Goal: Task Accomplishment & Management: Use online tool/utility

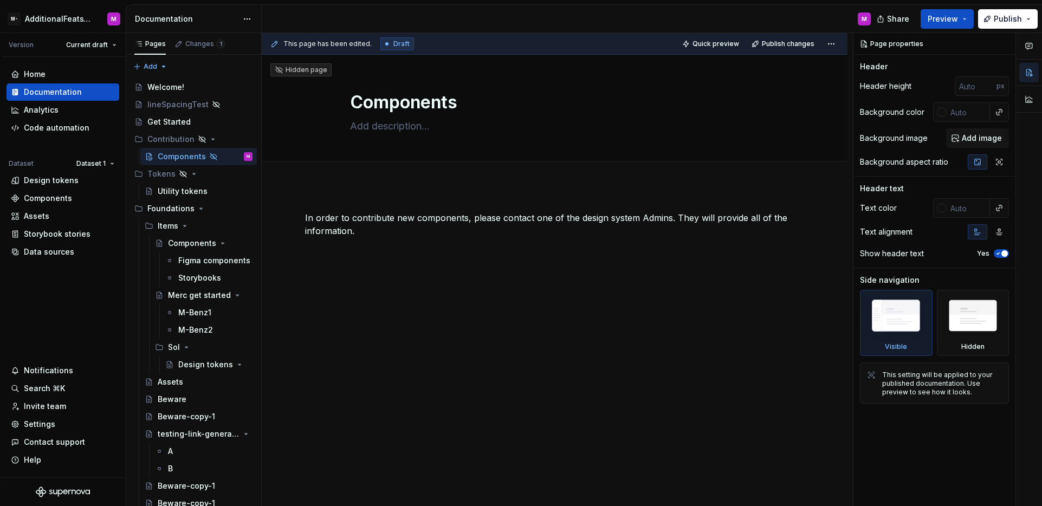
type textarea "*"
click at [56, 216] on div "Assets" at bounding box center [63, 216] width 104 height 11
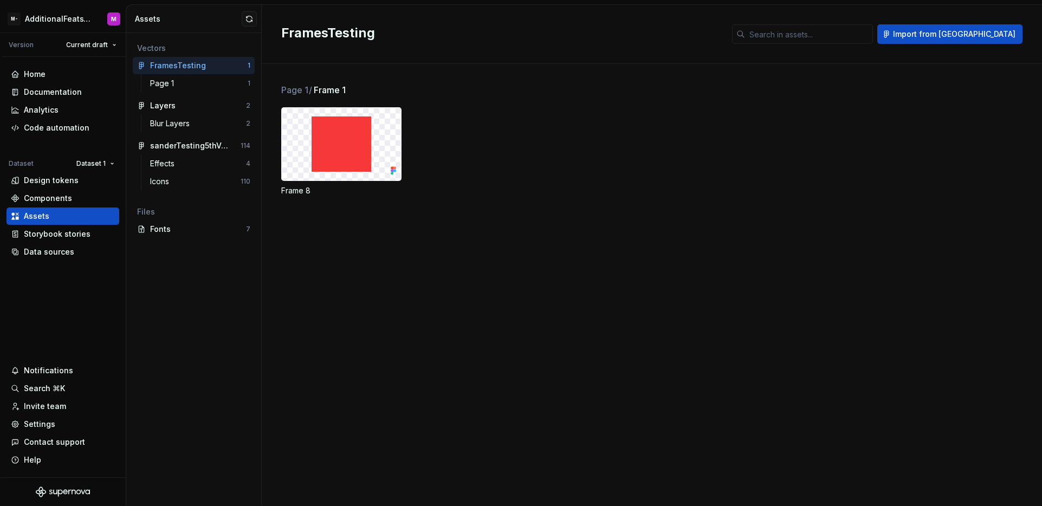
click at [350, 152] on img at bounding box center [341, 144] width 59 height 55
click at [473, 153] on div "Frame 8" at bounding box center [661, 151] width 761 height 89
click at [60, 294] on div "Home Documentation Analytics Code automation Dataset Dataset 1 Design tokens Co…" at bounding box center [63, 267] width 126 height 421
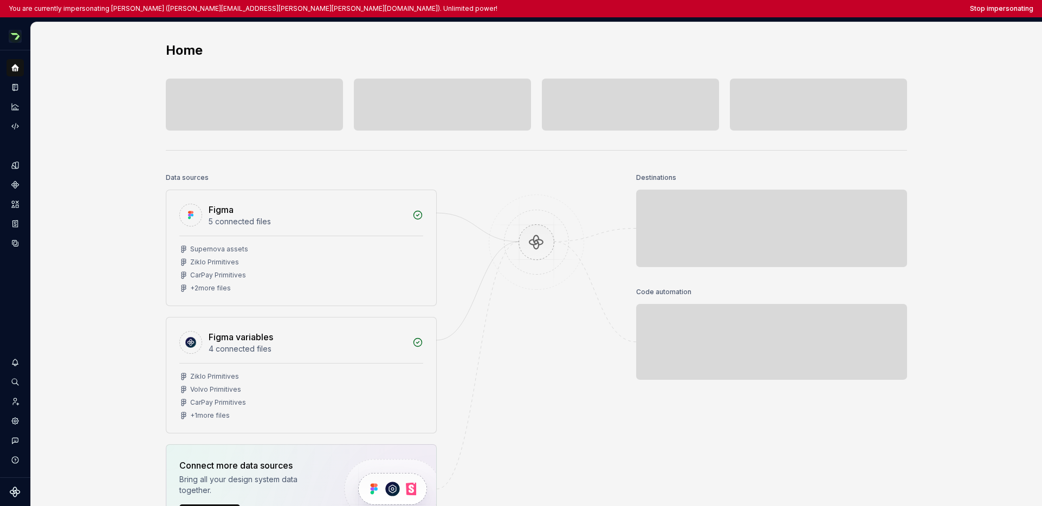
click at [597, 57] on div "Home" at bounding box center [536, 50] width 741 height 17
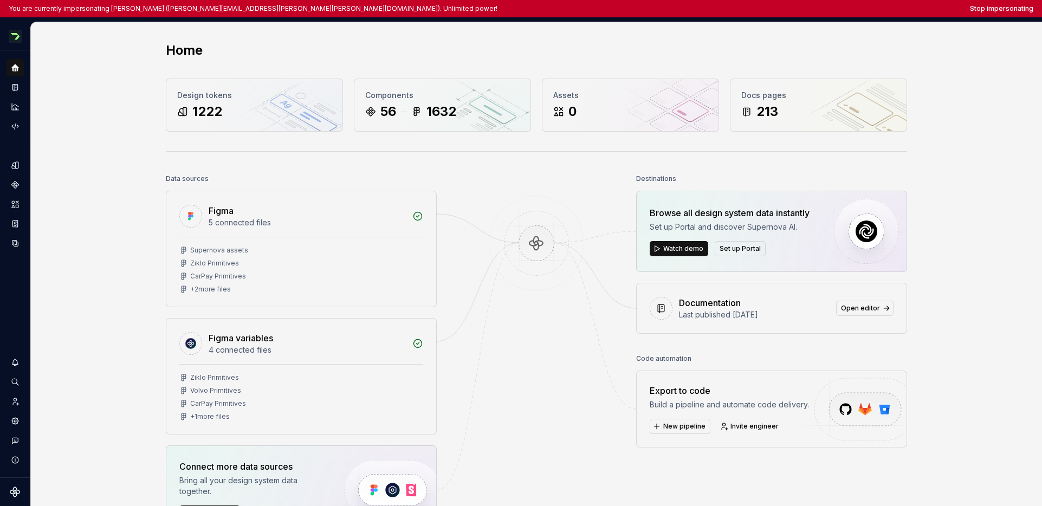
click at [597, 55] on div "Home" at bounding box center [536, 50] width 741 height 17
click at [22, 49] on button "Expand sidebar" at bounding box center [22, 50] width 15 height 15
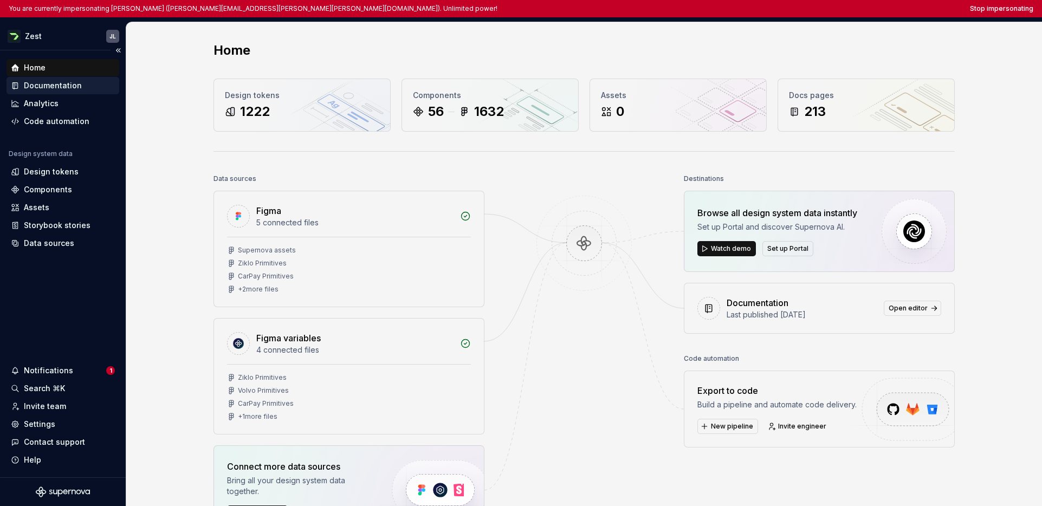
click at [41, 85] on div "Documentation" at bounding box center [53, 85] width 58 height 11
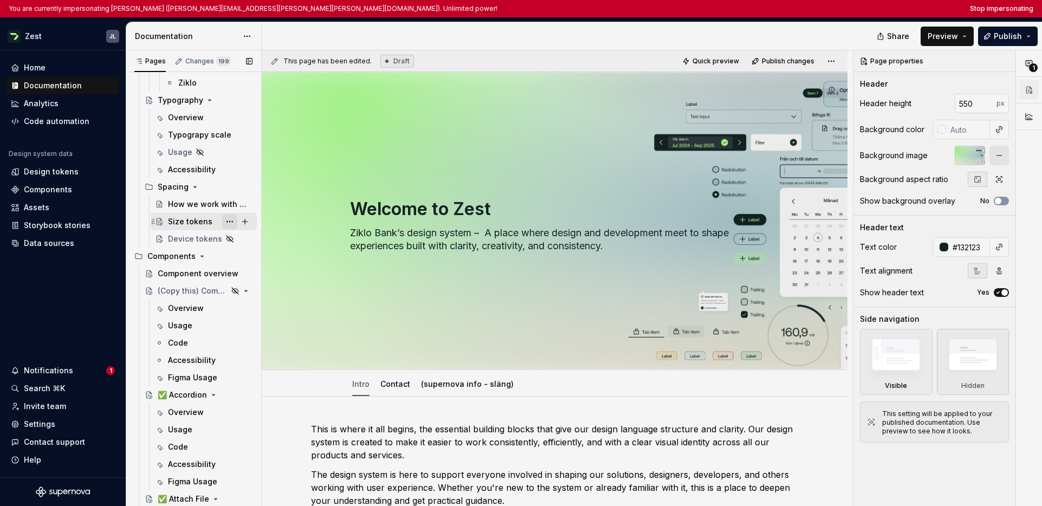
scroll to position [655, 0]
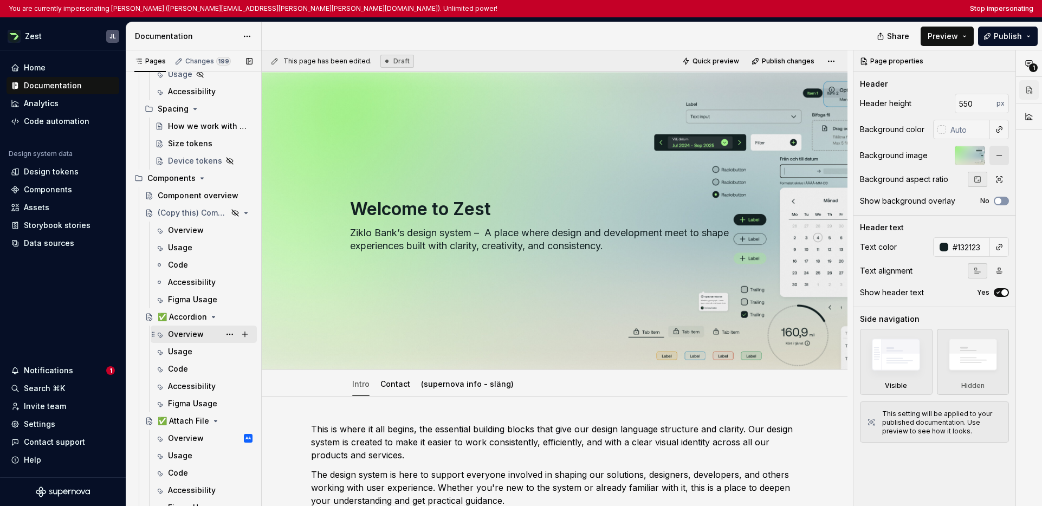
click at [189, 334] on div "Overview" at bounding box center [186, 334] width 36 height 11
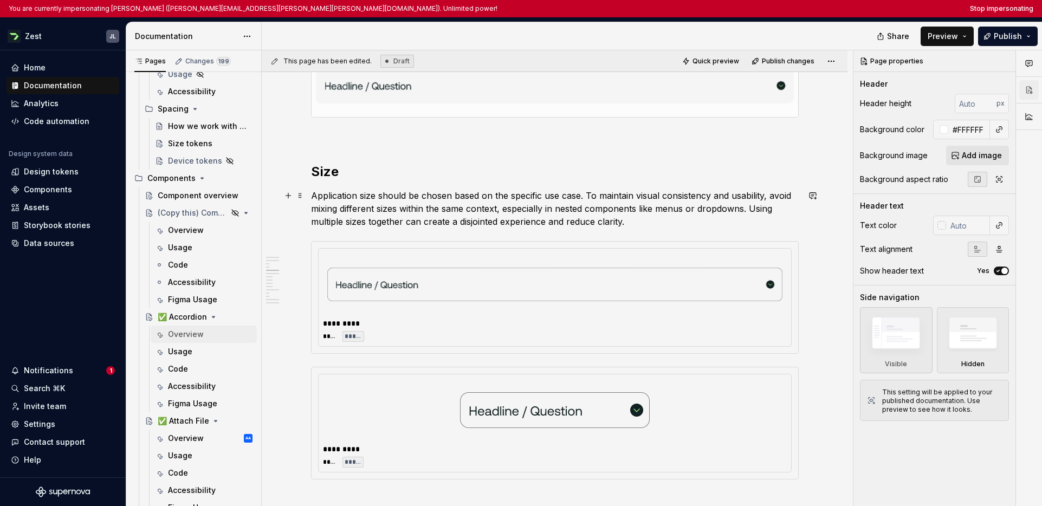
scroll to position [503, 0]
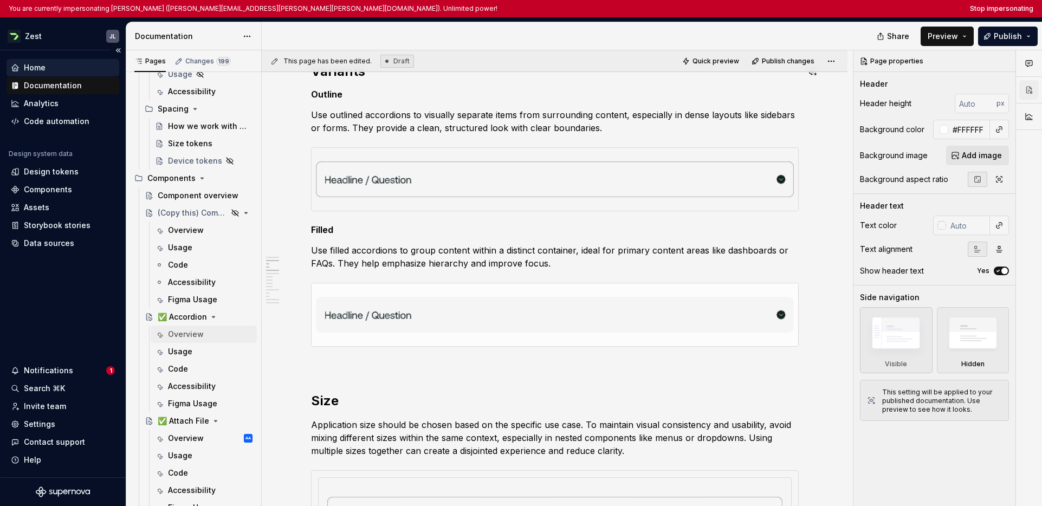
type textarea "*"
click at [43, 197] on div "Components" at bounding box center [63, 189] width 113 height 17
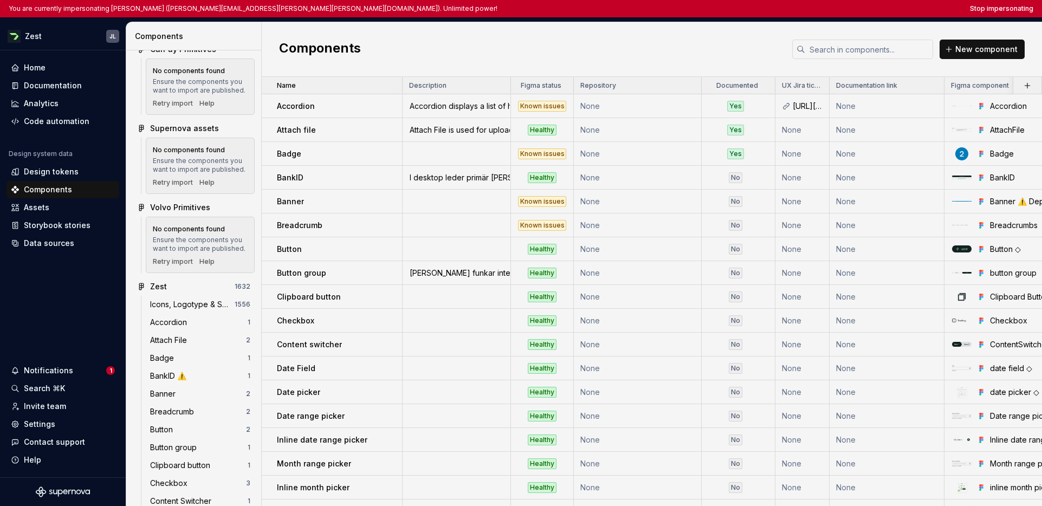
scroll to position [133, 0]
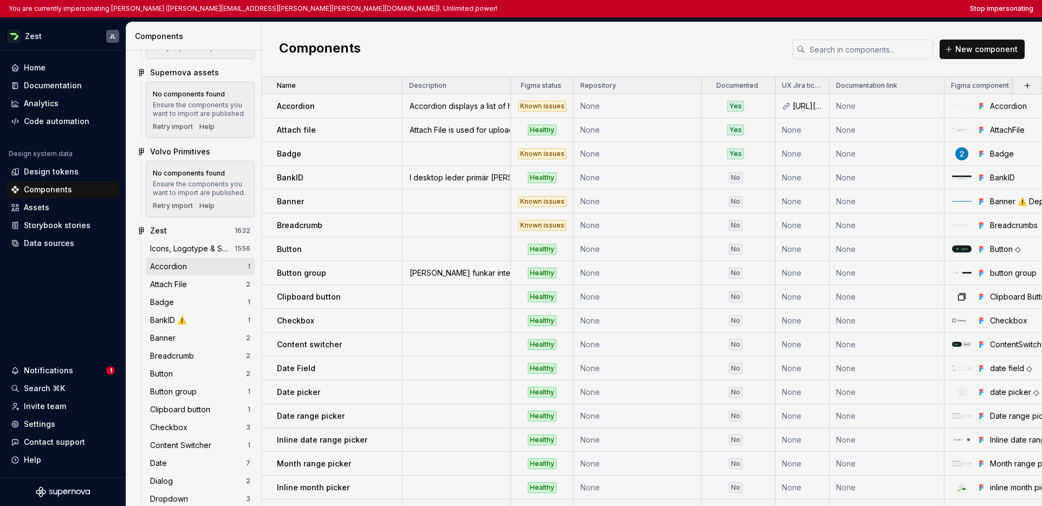
click at [184, 272] on div "Accordion" at bounding box center [170, 266] width 41 height 11
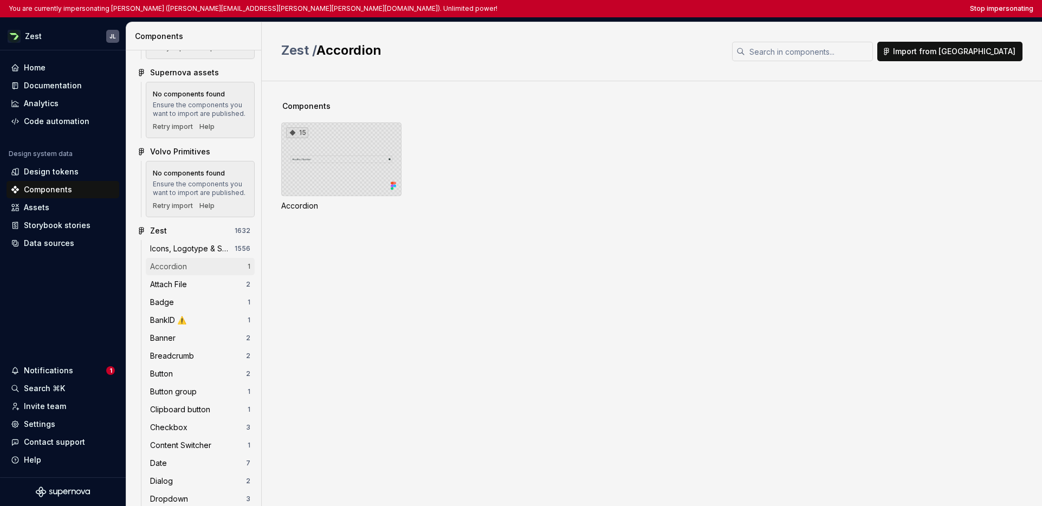
click at [361, 181] on div "15" at bounding box center [341, 159] width 120 height 74
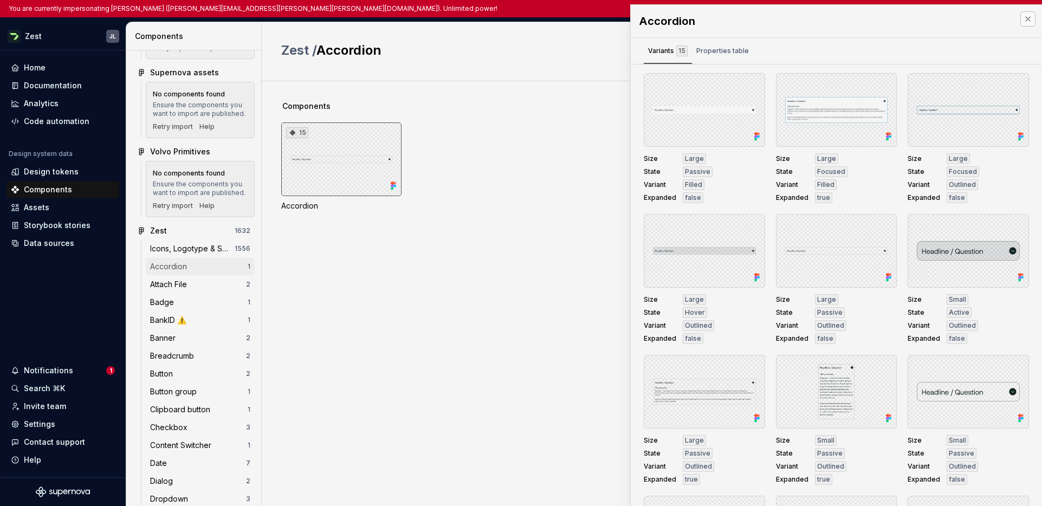
click at [827, 22] on button "button" at bounding box center [1027, 18] width 15 height 15
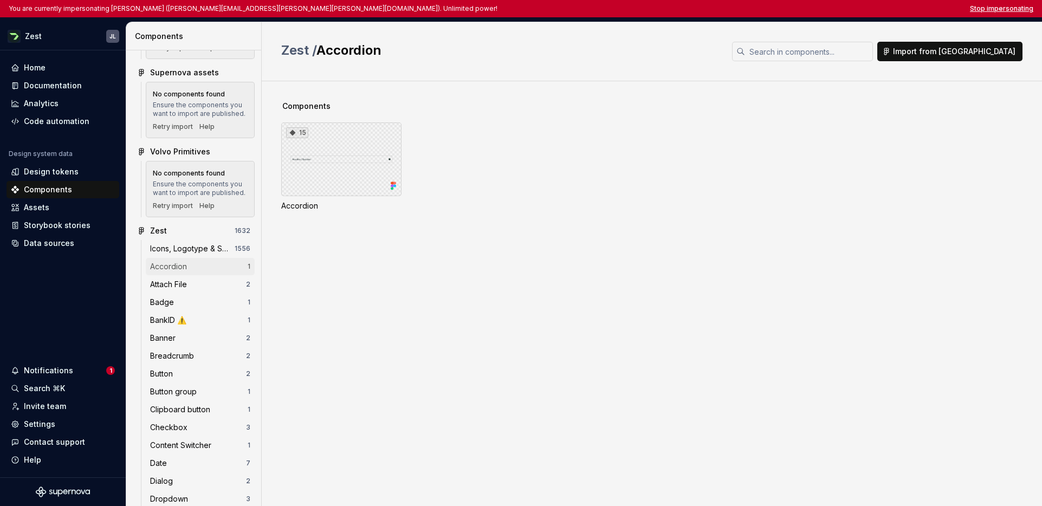
click at [827, 10] on button "Stop impersonating" at bounding box center [1001, 8] width 63 height 9
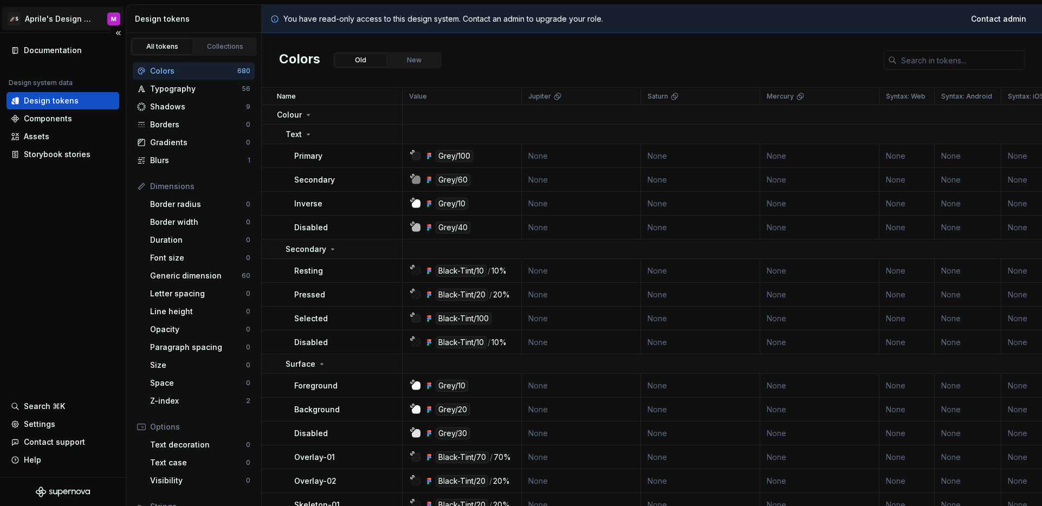
click at [68, 22] on html "🚀S Aprile's Design System M Documentation Design system data Design tokens Comp…" at bounding box center [521, 253] width 1042 height 506
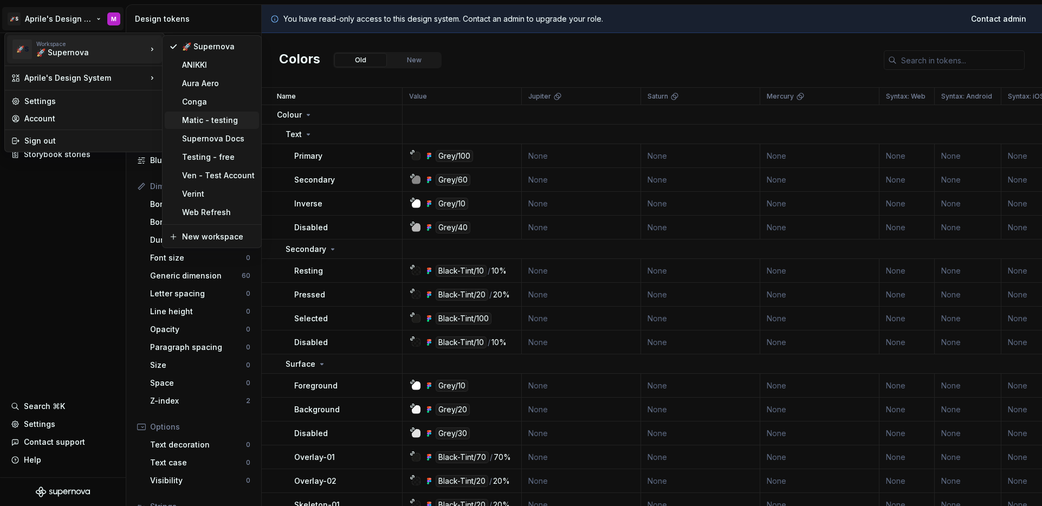
click at [212, 123] on div "Matic - testing" at bounding box center [218, 120] width 73 height 11
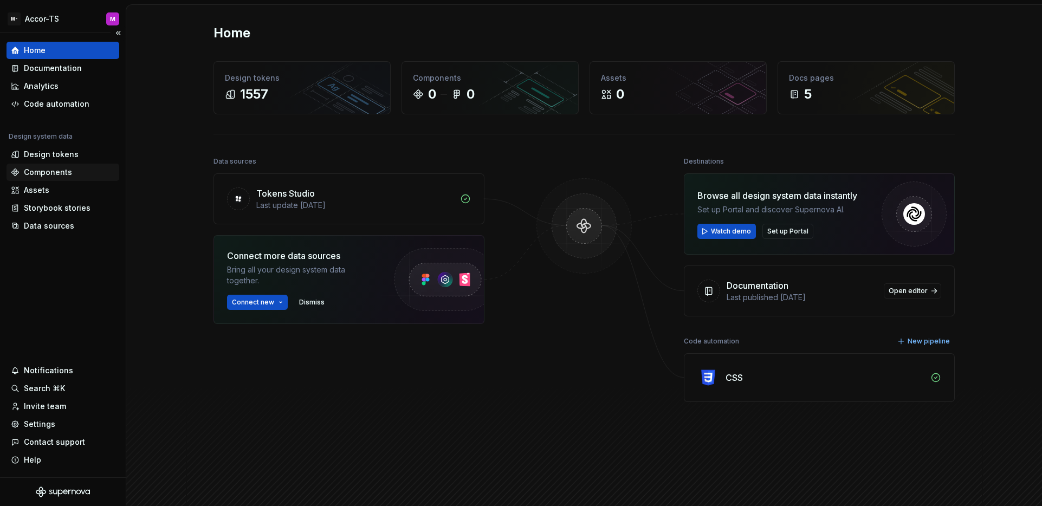
click at [49, 175] on div "Components" at bounding box center [48, 172] width 48 height 11
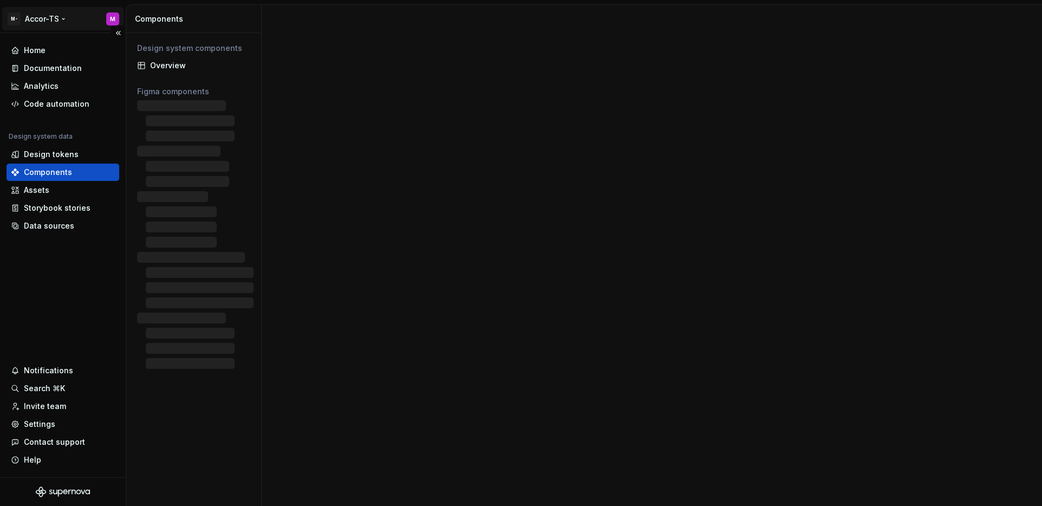
click at [48, 21] on html "M- Accor-TS M Home Documentation Analytics Code automation Design system data D…" at bounding box center [521, 253] width 1042 height 506
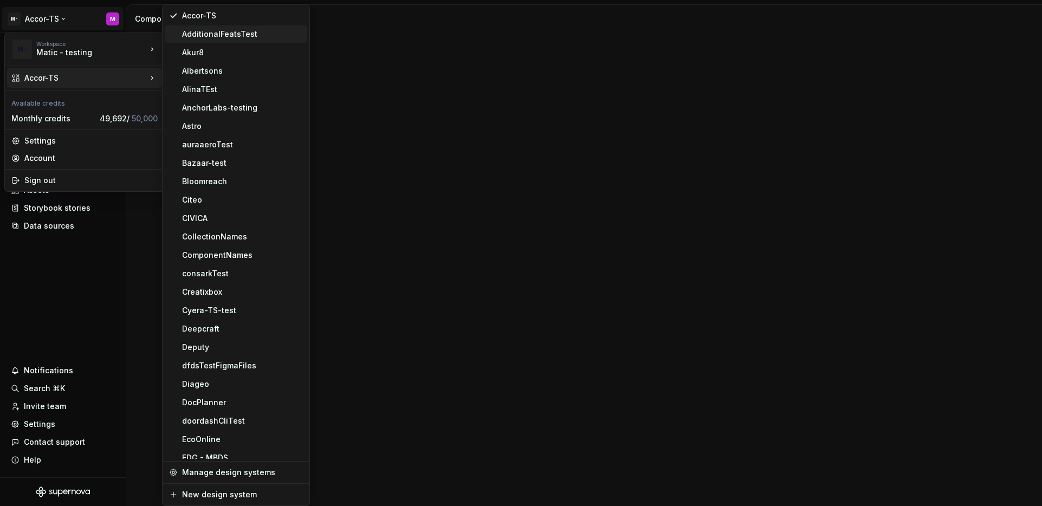
click at [219, 38] on div "AdditionalFeatsTest" at bounding box center [242, 34] width 121 height 11
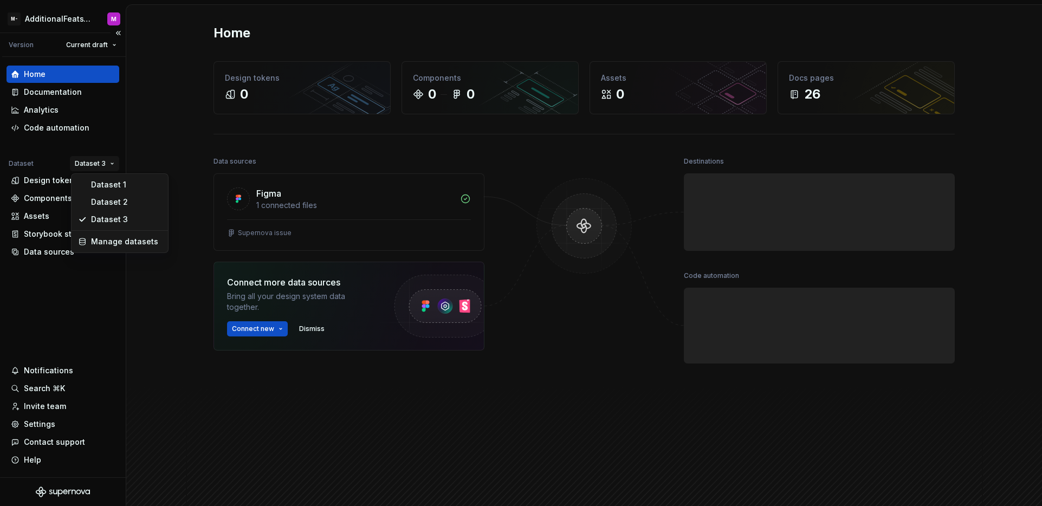
click at [97, 161] on html "M- AdditionalFeatsTest M Version Current draft Home Documentation Analytics Cod…" at bounding box center [521, 253] width 1042 height 506
click at [101, 182] on div "Dataset 1" at bounding box center [126, 184] width 70 height 11
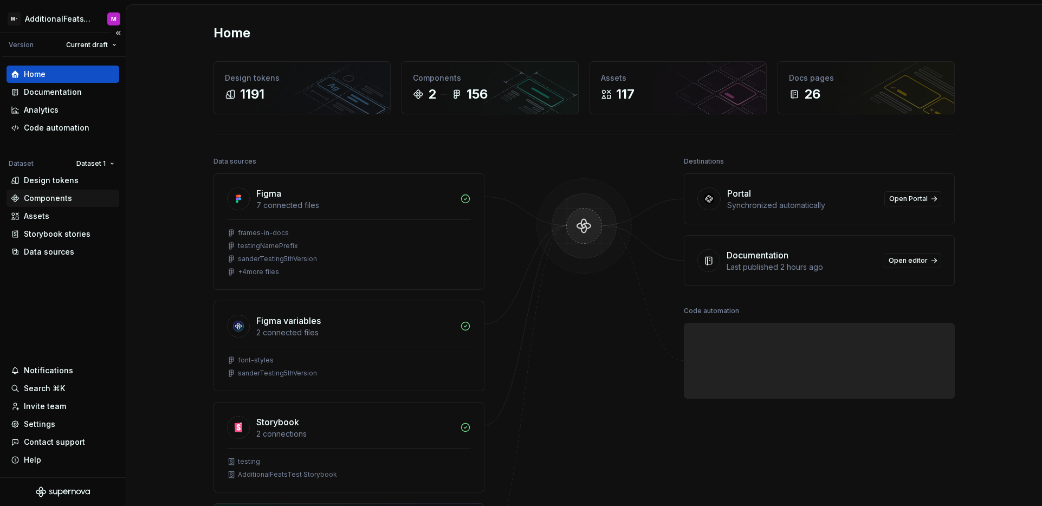
click at [54, 201] on div "Components" at bounding box center [48, 198] width 48 height 11
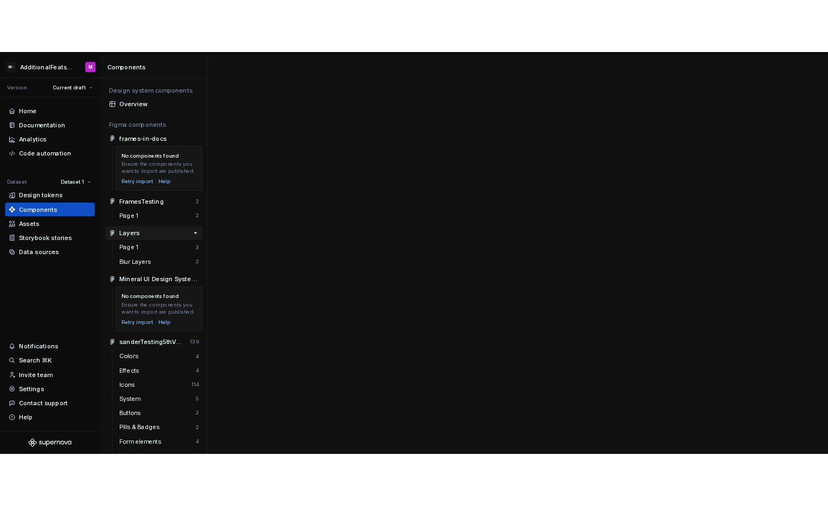
scroll to position [13, 0]
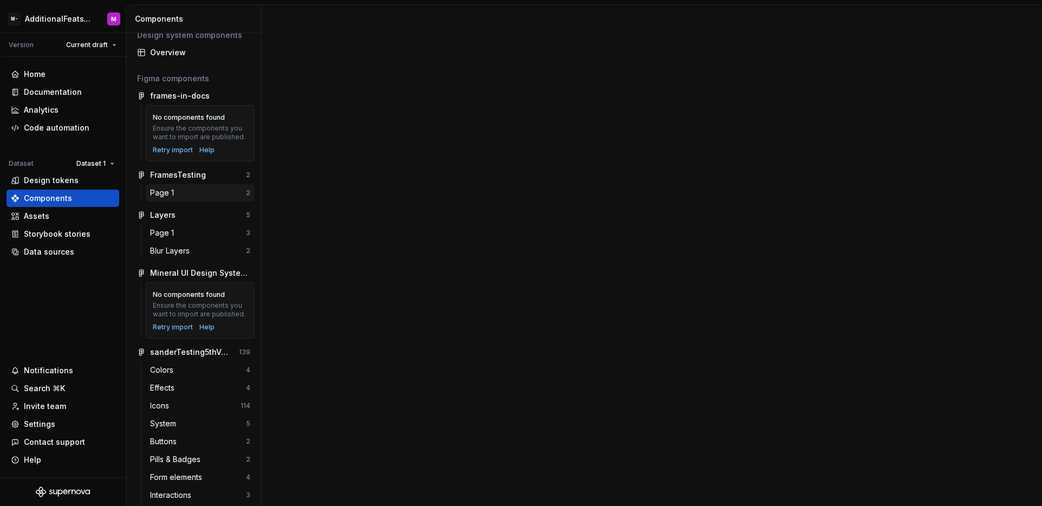
click at [208, 198] on div "Page 1" at bounding box center [198, 193] width 96 height 11
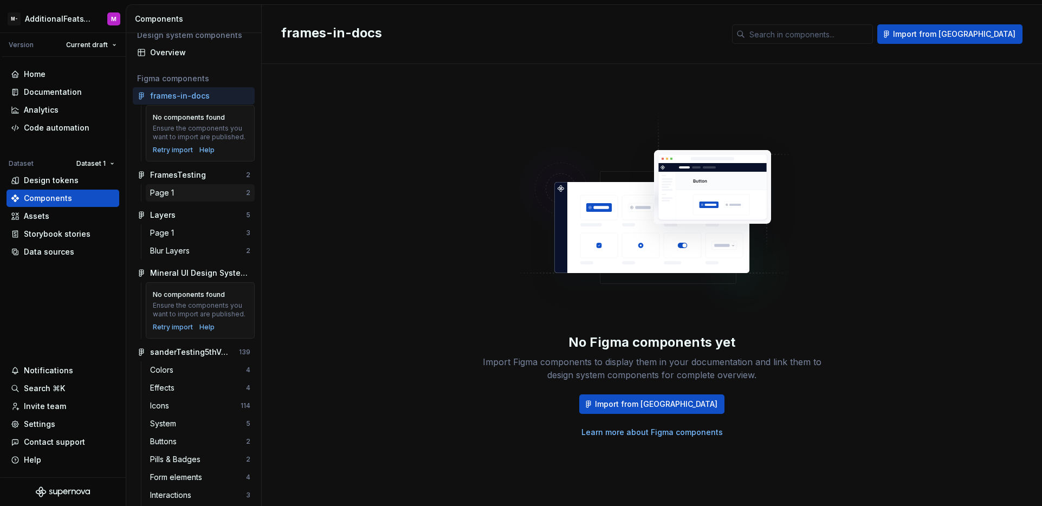
click at [201, 196] on div "Page 1" at bounding box center [198, 193] width 96 height 11
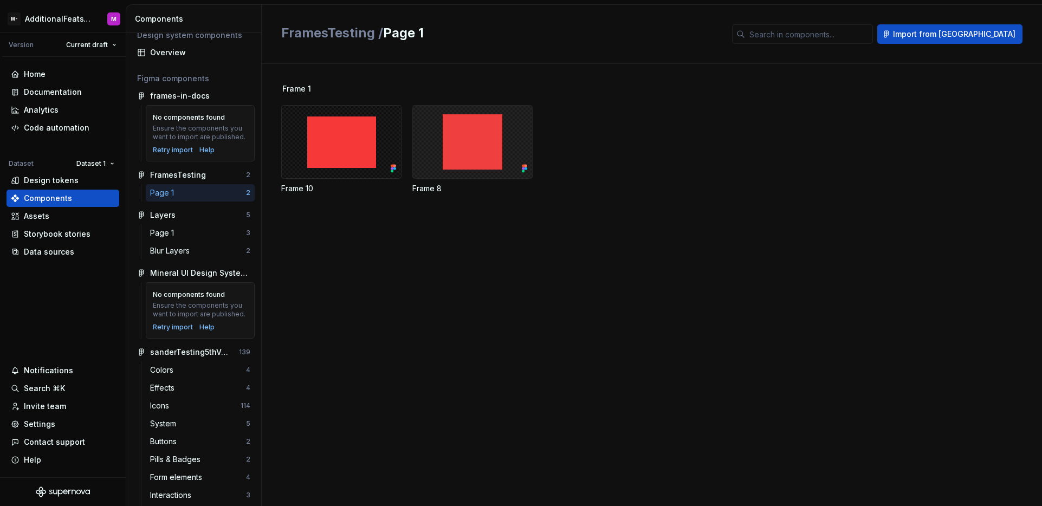
click at [492, 150] on div at bounding box center [472, 142] width 120 height 74
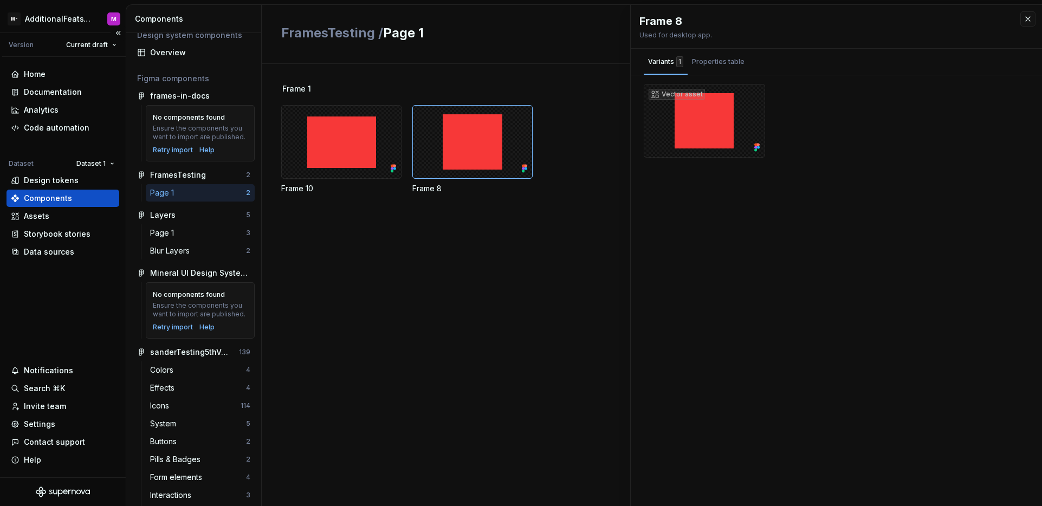
click at [81, 281] on div "Home Documentation Analytics Code automation Dataset Dataset 1 Design tokens Co…" at bounding box center [63, 267] width 126 height 421
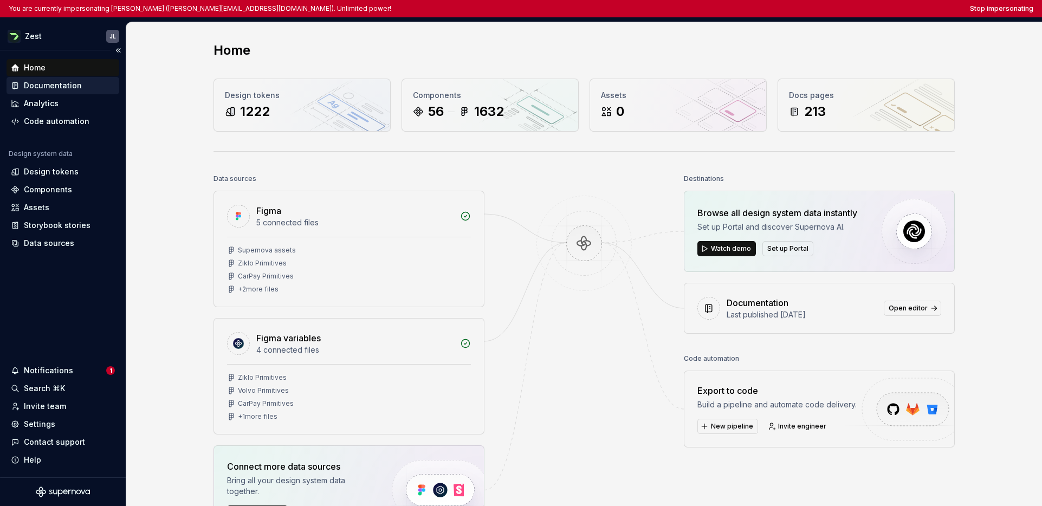
click at [49, 86] on div "Documentation" at bounding box center [53, 85] width 58 height 11
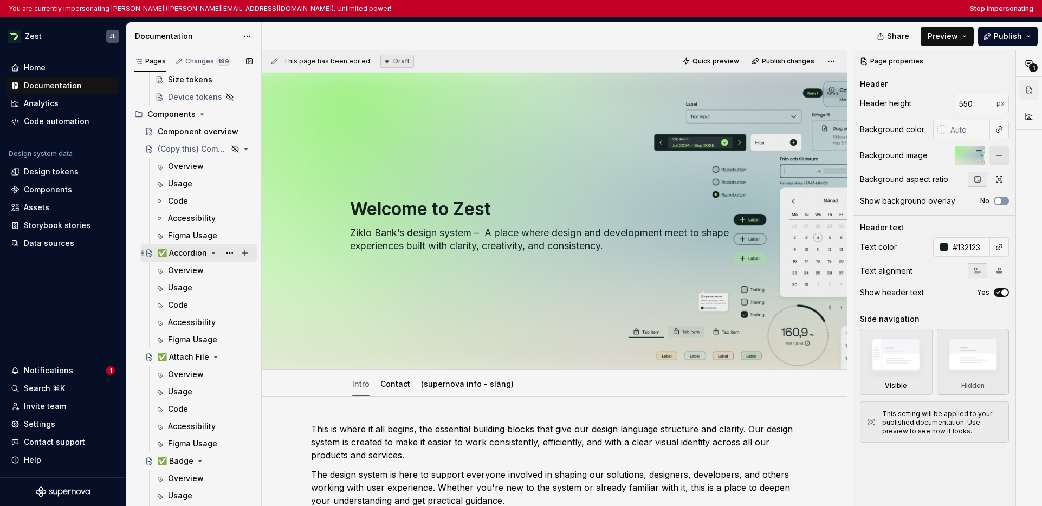
scroll to position [726, 0]
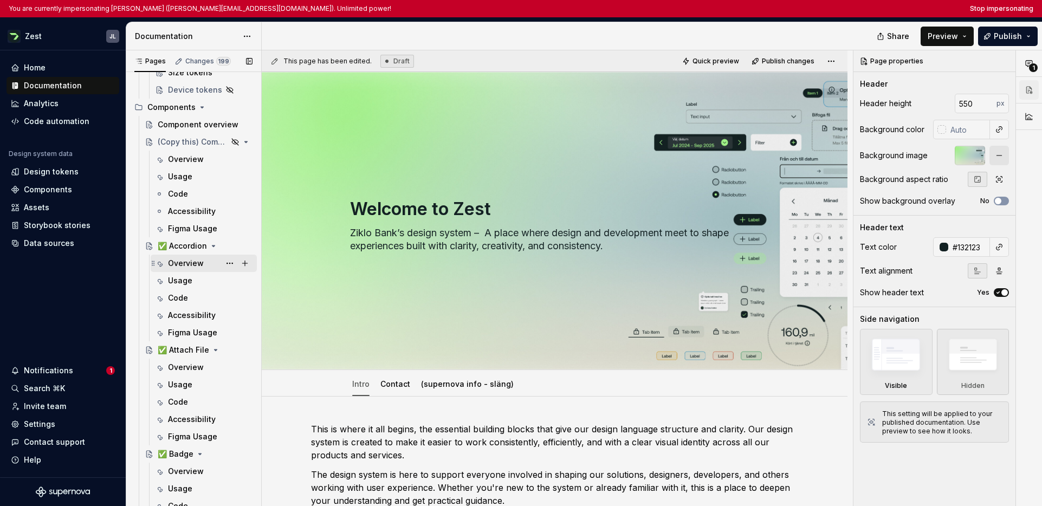
click at [189, 265] on div "Overview" at bounding box center [186, 263] width 36 height 11
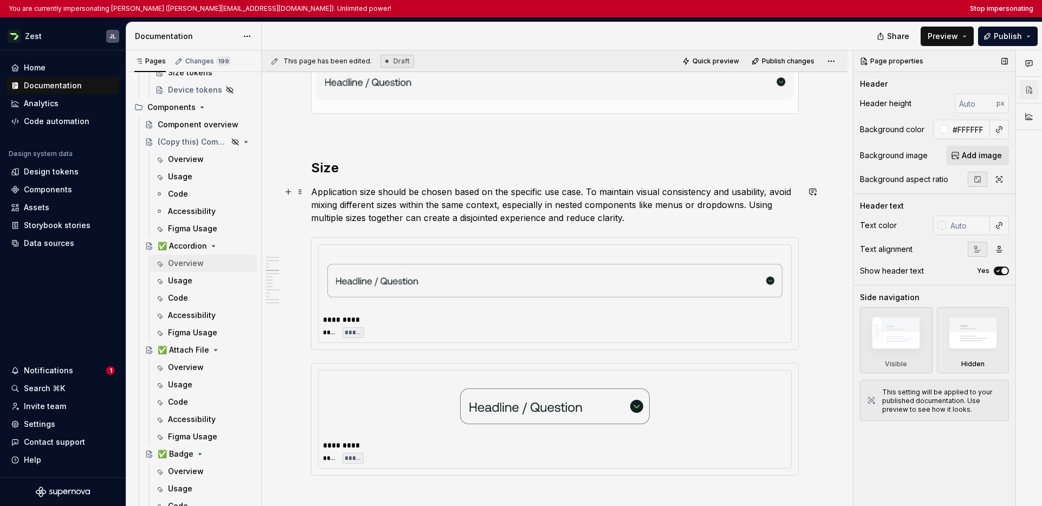
scroll to position [555, 0]
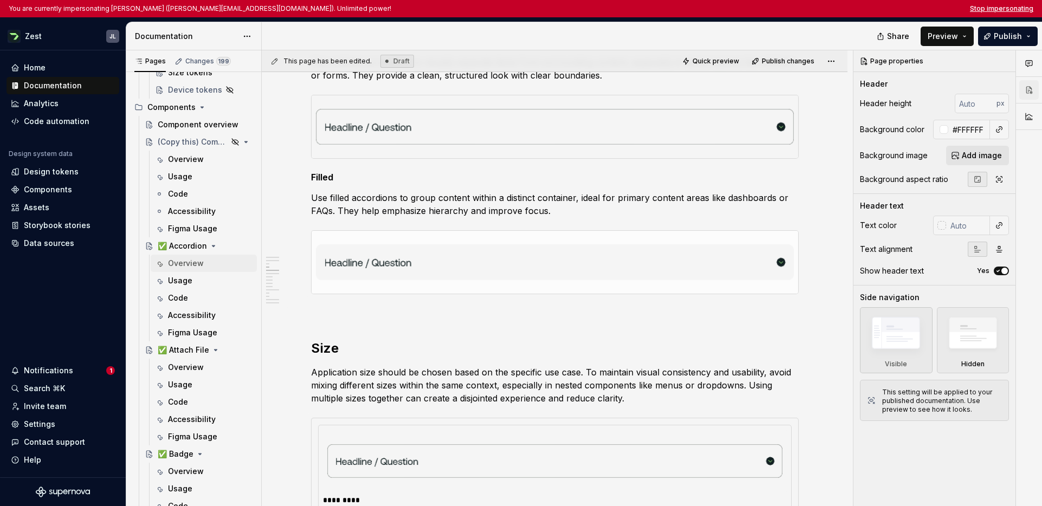
type textarea "*"
click at [827, 8] on button "Stop impersonating" at bounding box center [1001, 8] width 63 height 9
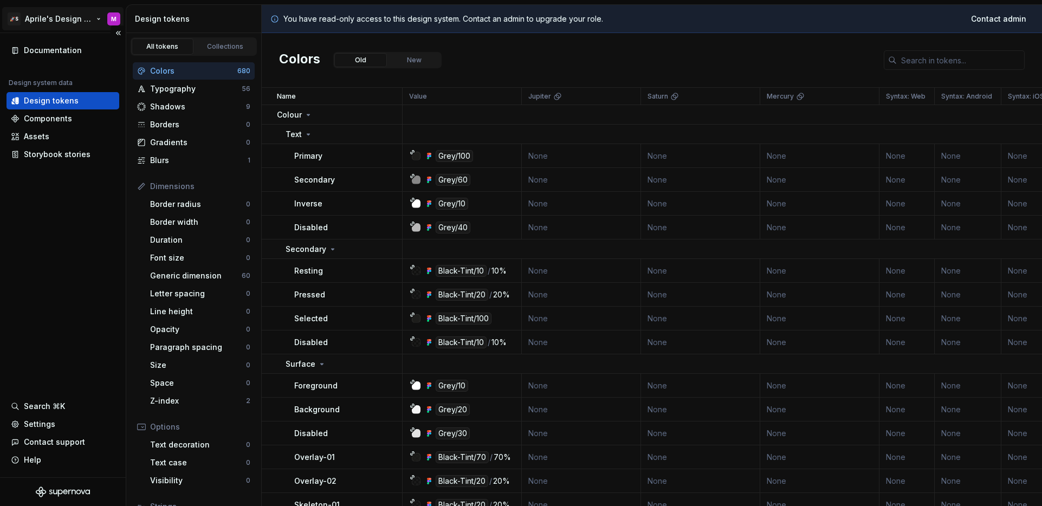
click at [73, 25] on html "🚀S Aprile's Design System M Documentation Design system data Design tokens Comp…" at bounding box center [521, 253] width 1042 height 506
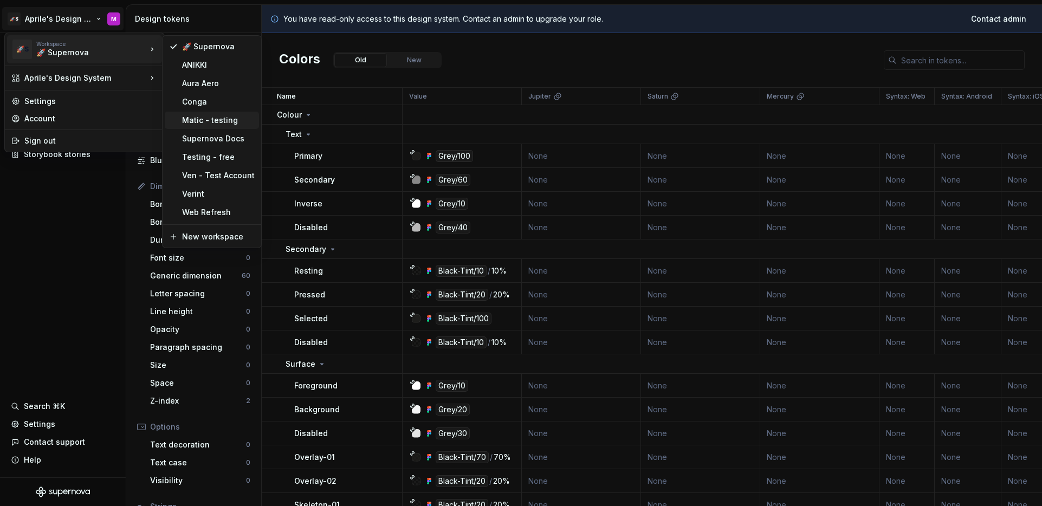
click at [203, 118] on div "Matic - testing" at bounding box center [218, 120] width 73 height 11
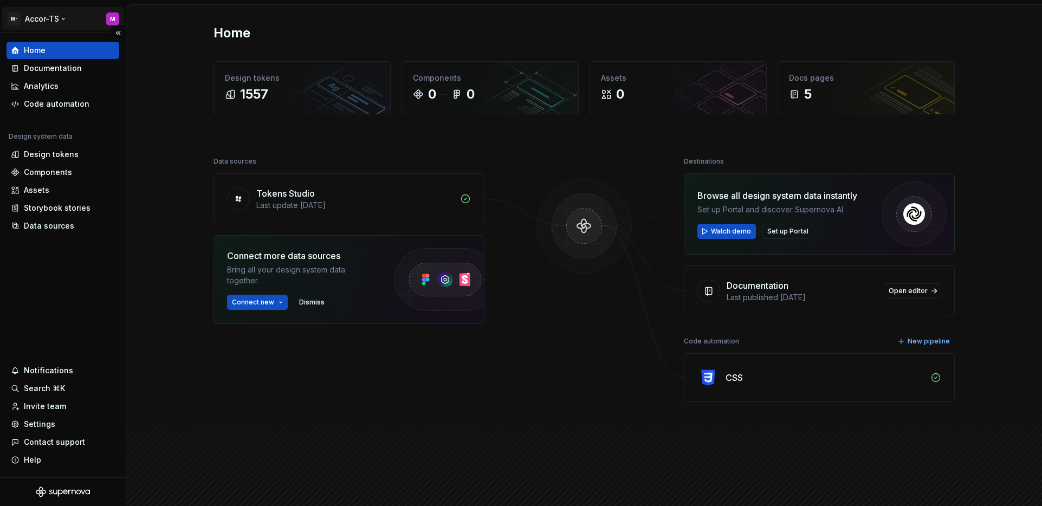
click at [58, 22] on html "M- Accor-TS M Home Documentation Analytics Code automation Design system data D…" at bounding box center [521, 253] width 1042 height 506
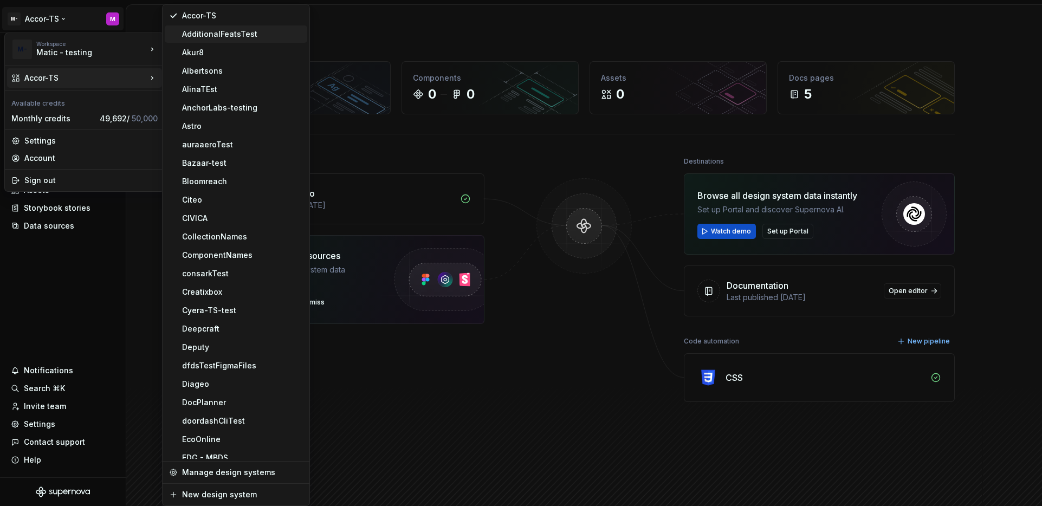
click at [206, 41] on div "AdditionalFeatsTest" at bounding box center [236, 33] width 143 height 17
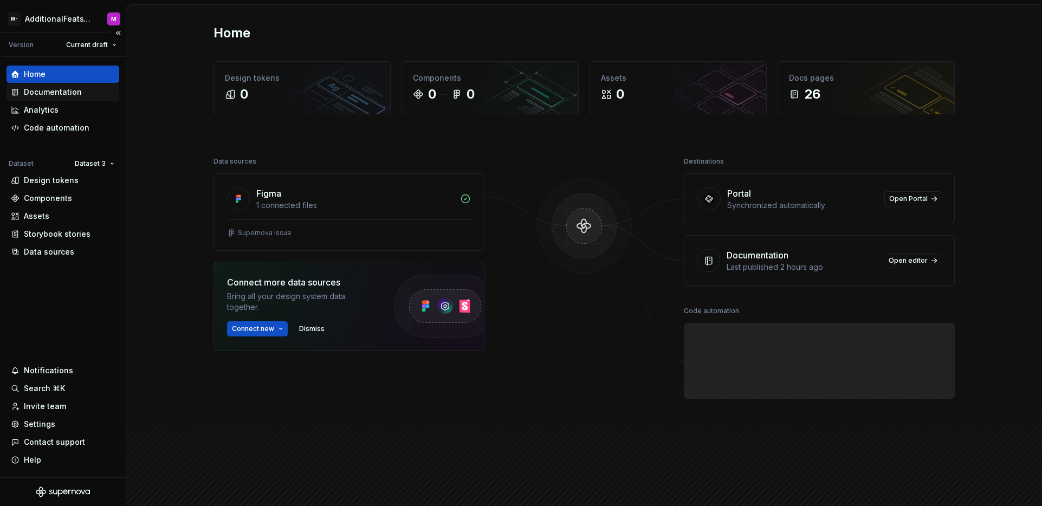
click at [66, 91] on div "Documentation" at bounding box center [53, 92] width 58 height 11
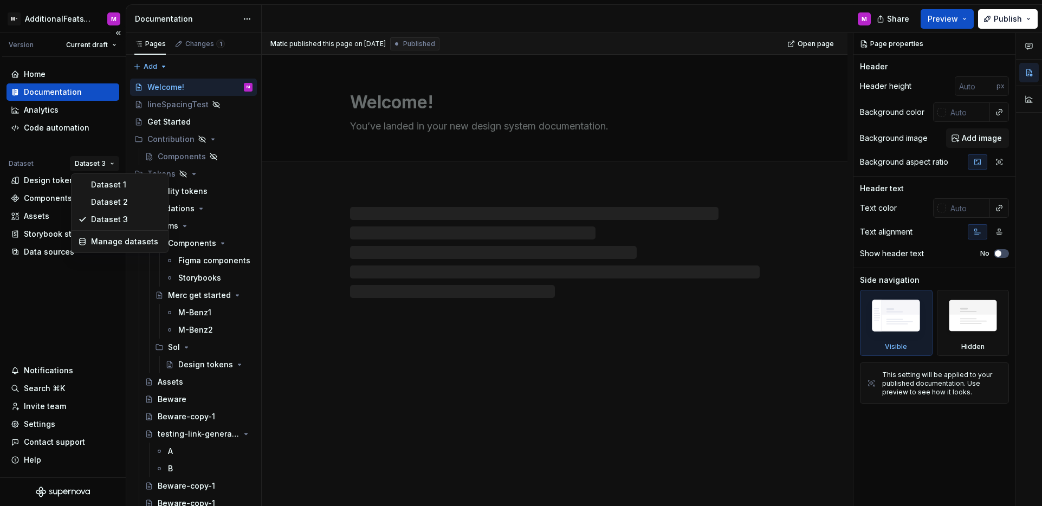
click at [85, 161] on html "M- AdditionalFeatsTest M Version Current draft Home Documentation Analytics Cod…" at bounding box center [521, 253] width 1042 height 506
click at [93, 180] on div "Dataset 1" at bounding box center [126, 184] width 70 height 11
type textarea "*"
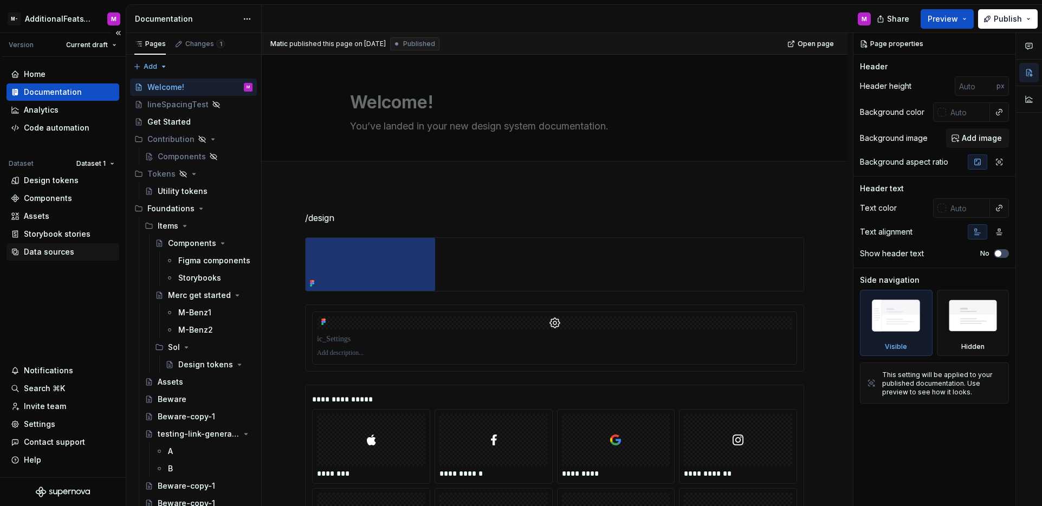
click at [68, 254] on div "Data sources" at bounding box center [49, 252] width 50 height 11
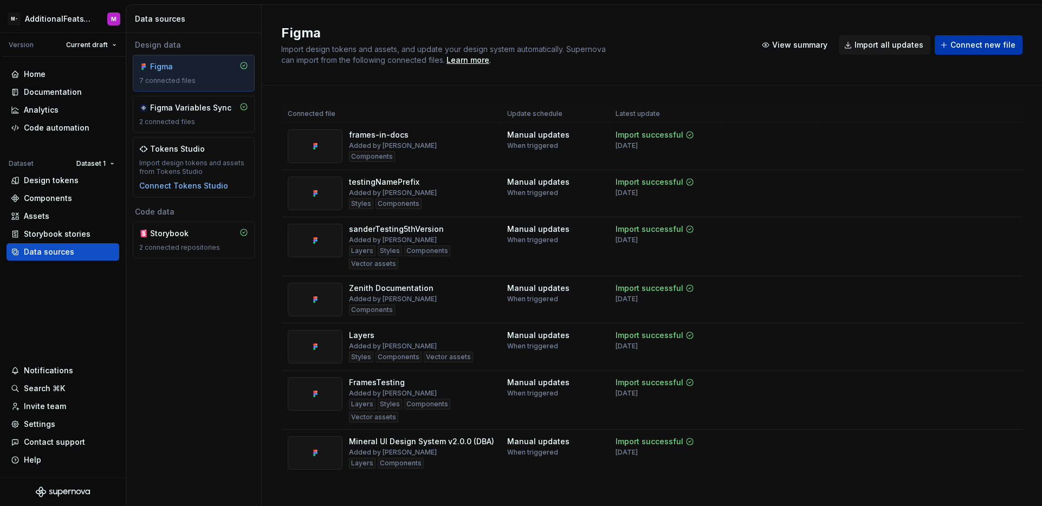
click at [967, 50] on span "Connect new file" at bounding box center [983, 45] width 65 height 11
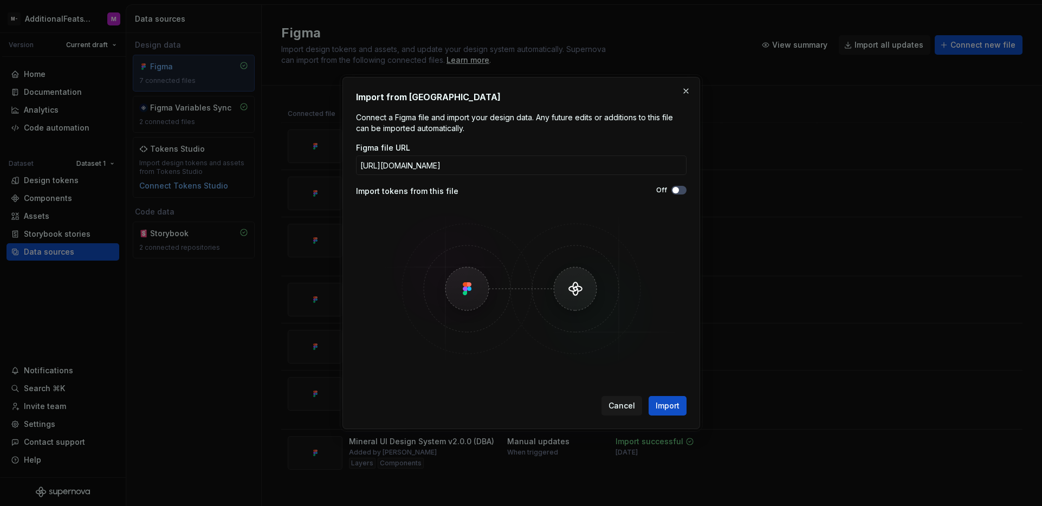
scroll to position [0, 86]
type input "[URL][DOMAIN_NAME]"
click at [674, 400] on span "Import" at bounding box center [668, 405] width 24 height 11
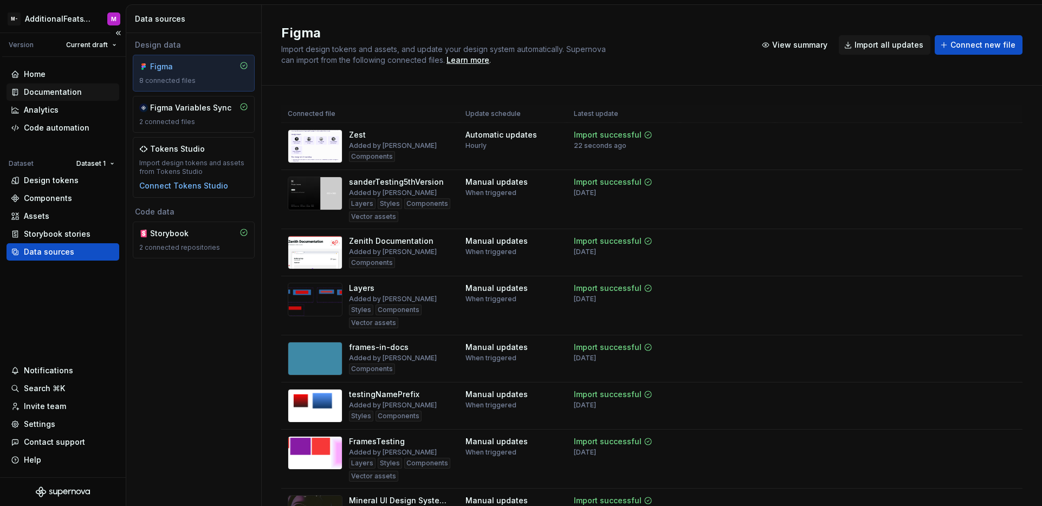
click at [69, 96] on div "Documentation" at bounding box center [53, 92] width 58 height 11
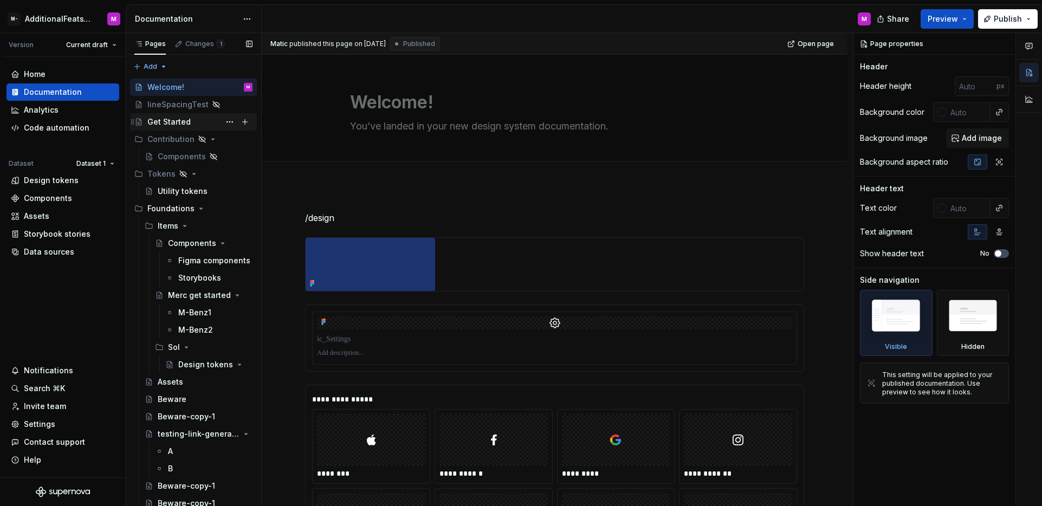
click at [182, 121] on div "Get Started" at bounding box center [168, 122] width 43 height 11
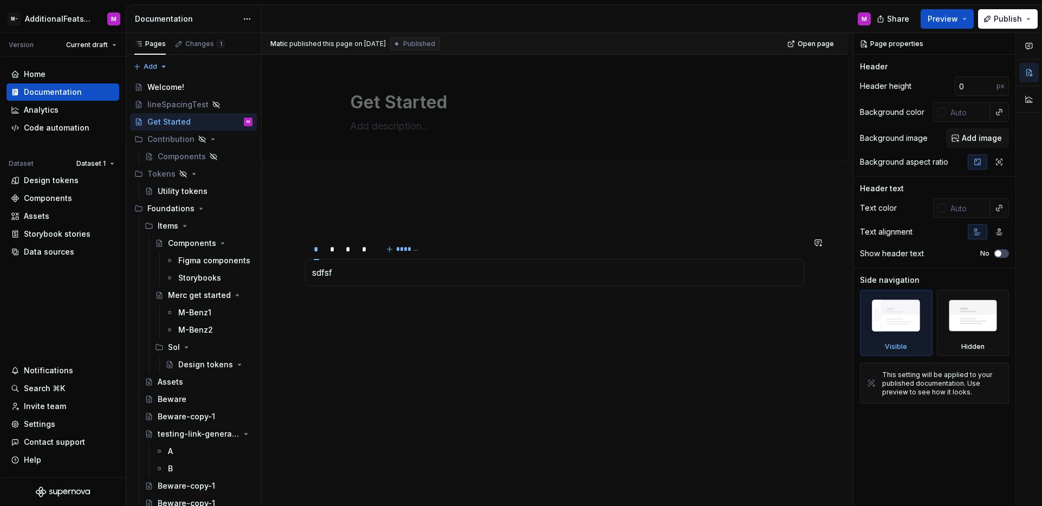
type textarea "*"
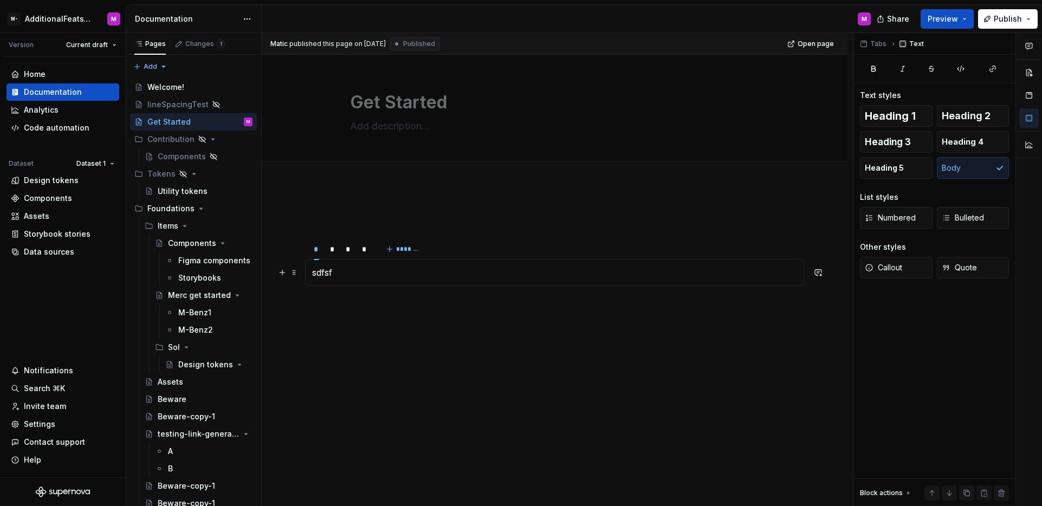
click at [457, 275] on p "sdfsf" at bounding box center [554, 272] width 485 height 13
click at [429, 245] on div "* * * * *******" at bounding box center [554, 249] width 499 height 22
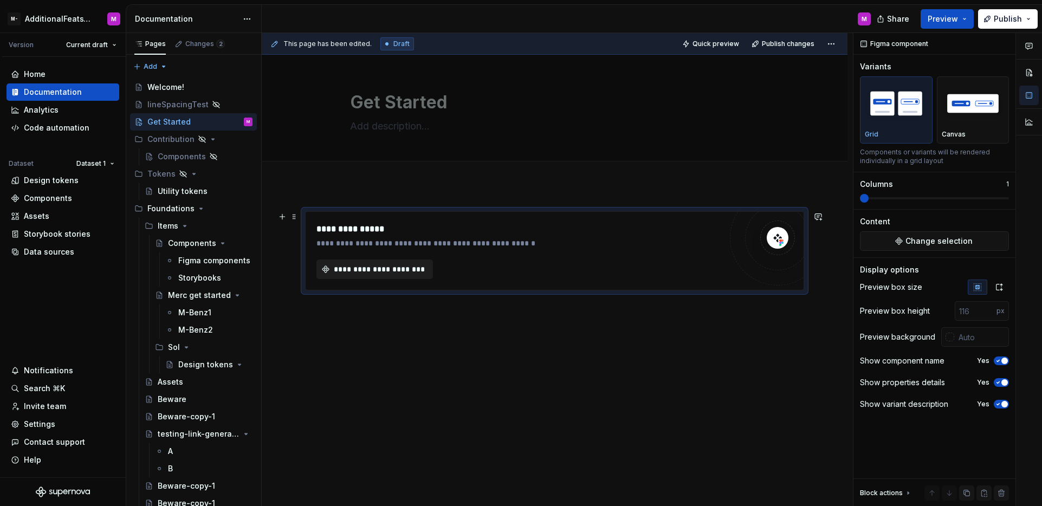
click at [414, 267] on span "**********" at bounding box center [379, 269] width 94 height 11
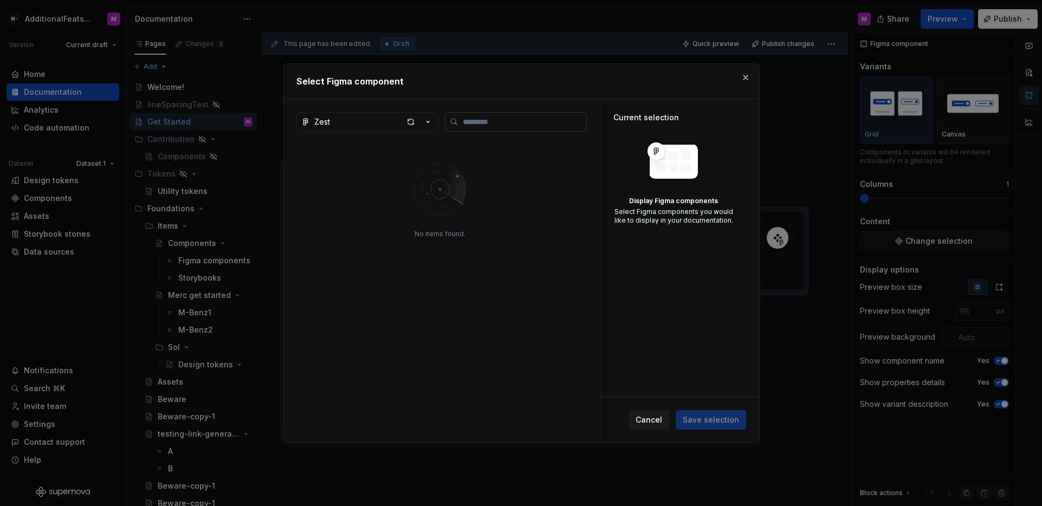
click at [479, 121] on input "search" at bounding box center [522, 122] width 128 height 11
click at [427, 122] on icon "button" at bounding box center [427, 122] width 3 height 2
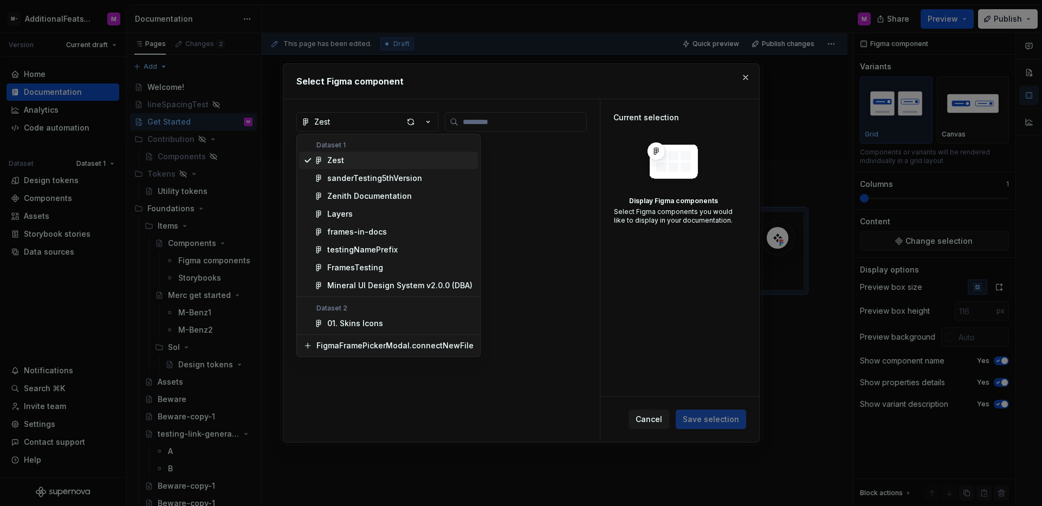
click at [418, 159] on div "Zest" at bounding box center [400, 160] width 146 height 11
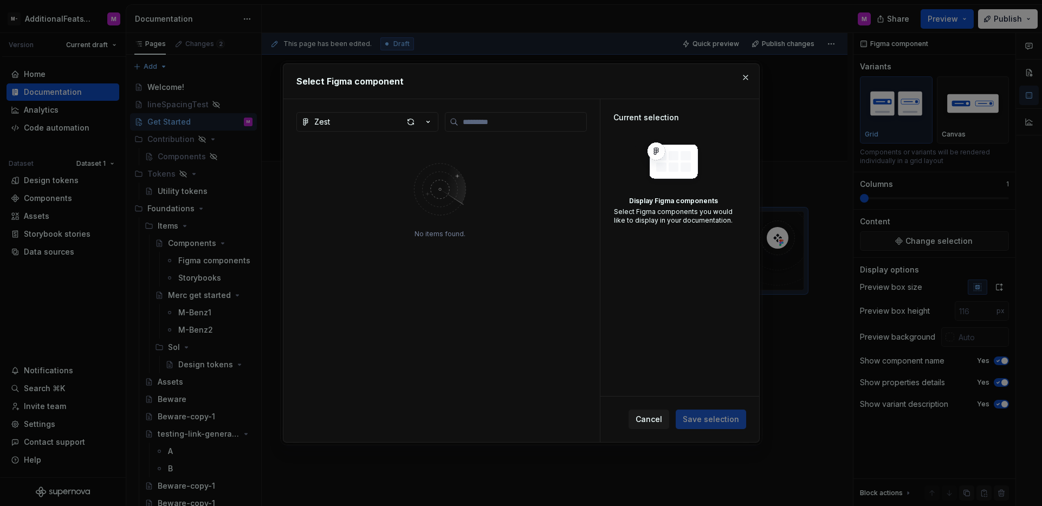
click at [471, 167] on img at bounding box center [440, 189] width 141 height 76
click at [414, 126] on div "button" at bounding box center [410, 121] width 15 height 15
click at [747, 76] on button "button" at bounding box center [745, 77] width 15 height 15
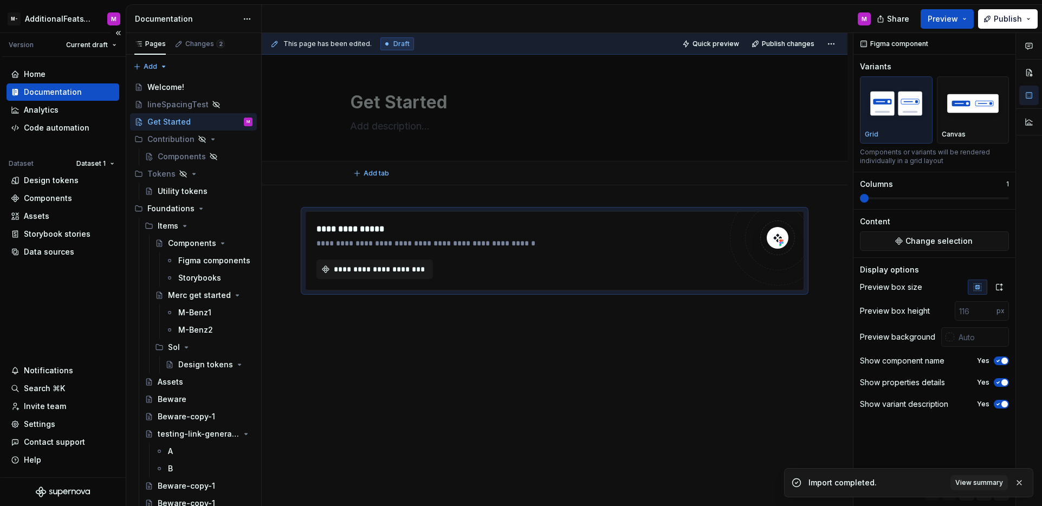
type textarea "*"
click at [30, 251] on div "Data sources" at bounding box center [49, 252] width 50 height 11
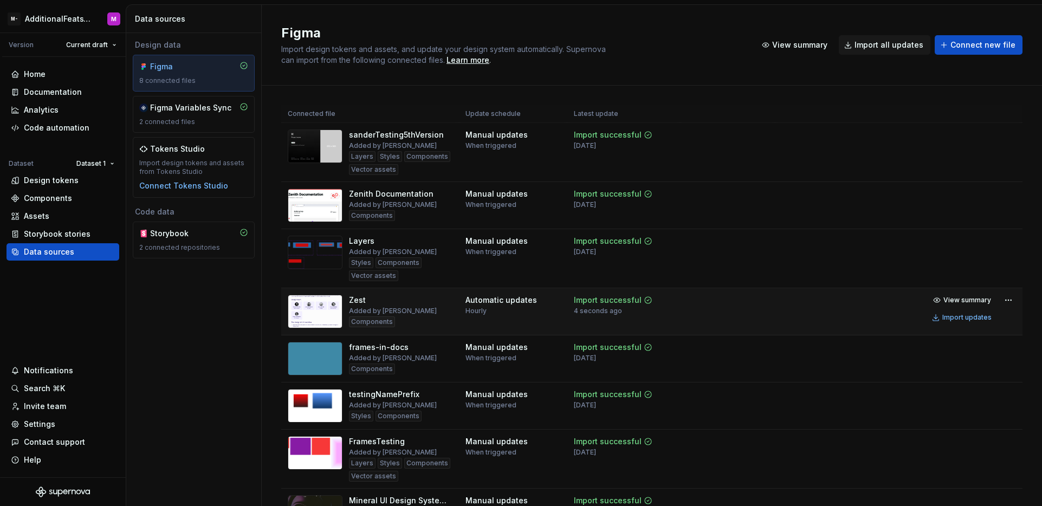
scroll to position [7, 0]
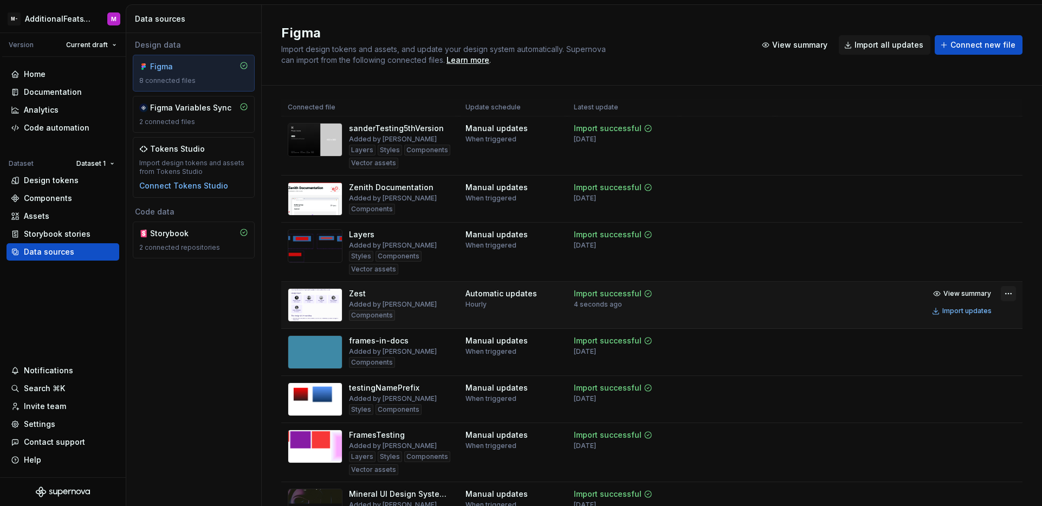
click at [999, 296] on html "M- AdditionalFeatsTest M Version Current draft Home Documentation Analytics Cod…" at bounding box center [521, 253] width 1042 height 506
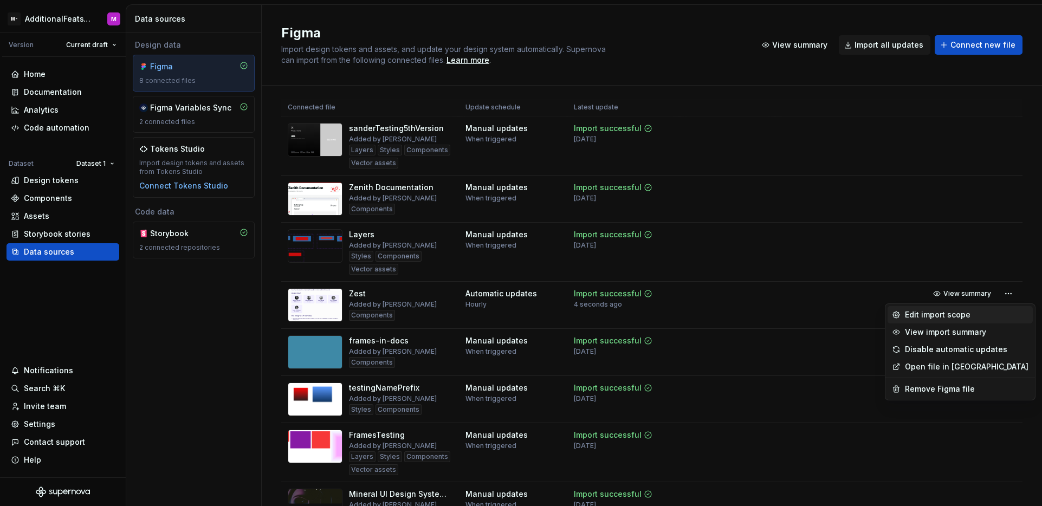
click at [967, 312] on div "Edit import scope" at bounding box center [967, 314] width 124 height 11
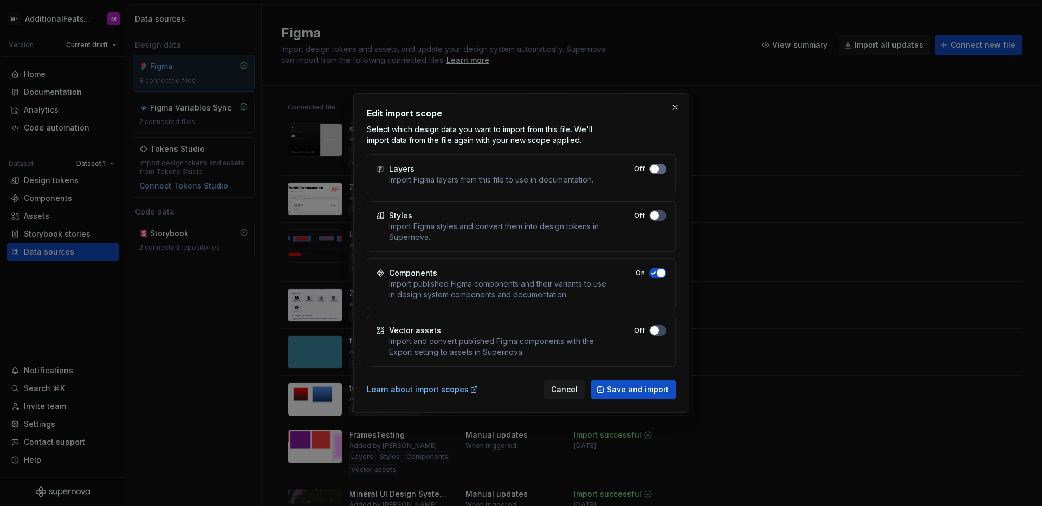
click at [657, 171] on span "button" at bounding box center [654, 169] width 9 height 9
click at [662, 173] on button "On" at bounding box center [657, 169] width 17 height 11
click at [671, 108] on button "button" at bounding box center [675, 107] width 15 height 15
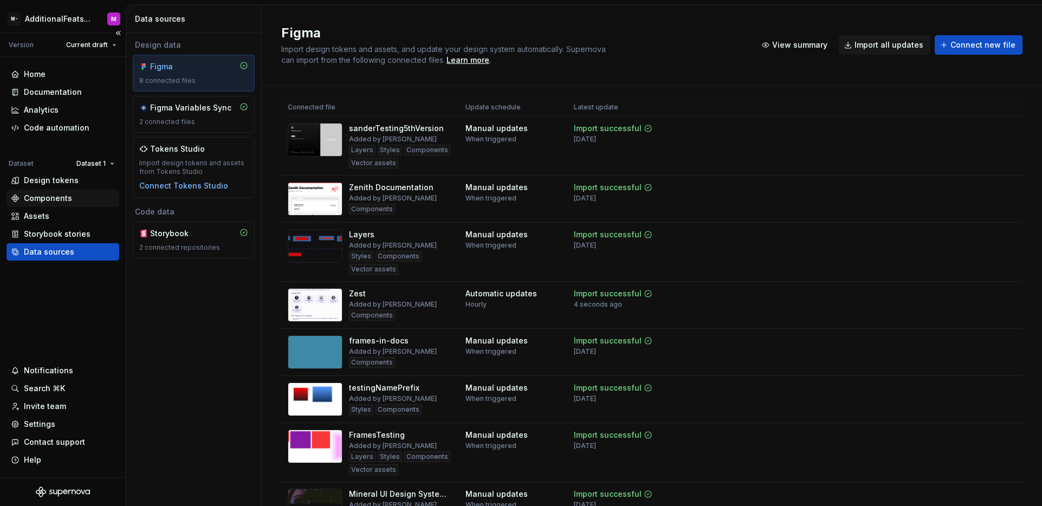
click at [66, 200] on div "Components" at bounding box center [48, 198] width 48 height 11
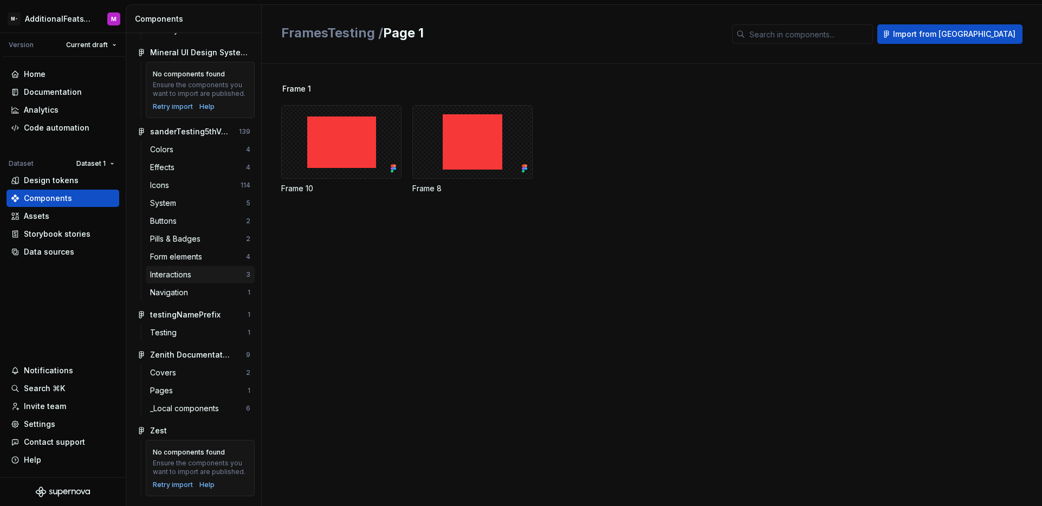
scroll to position [261, 0]
click at [173, 424] on div "Zest" at bounding box center [200, 429] width 100 height 11
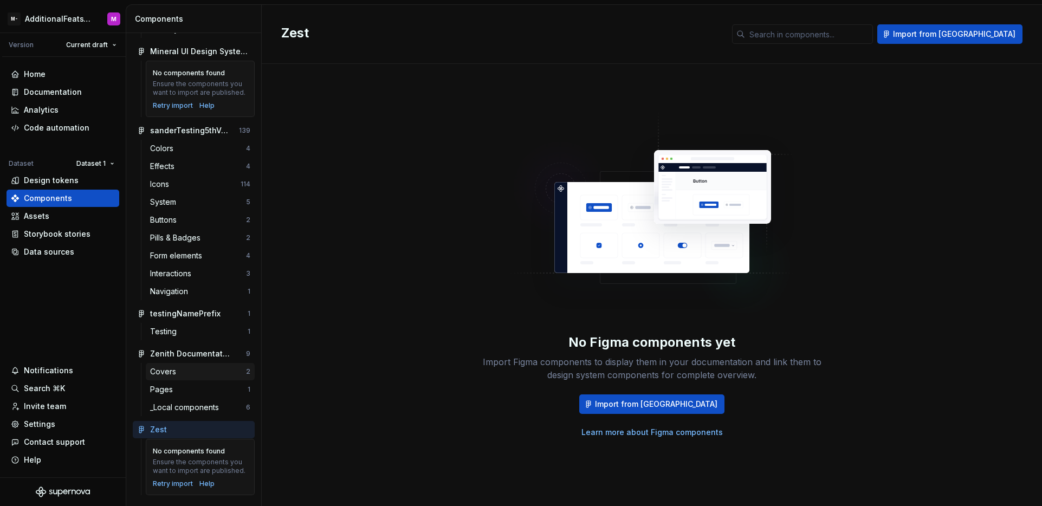
click at [198, 370] on div "Covers 2" at bounding box center [200, 371] width 109 height 17
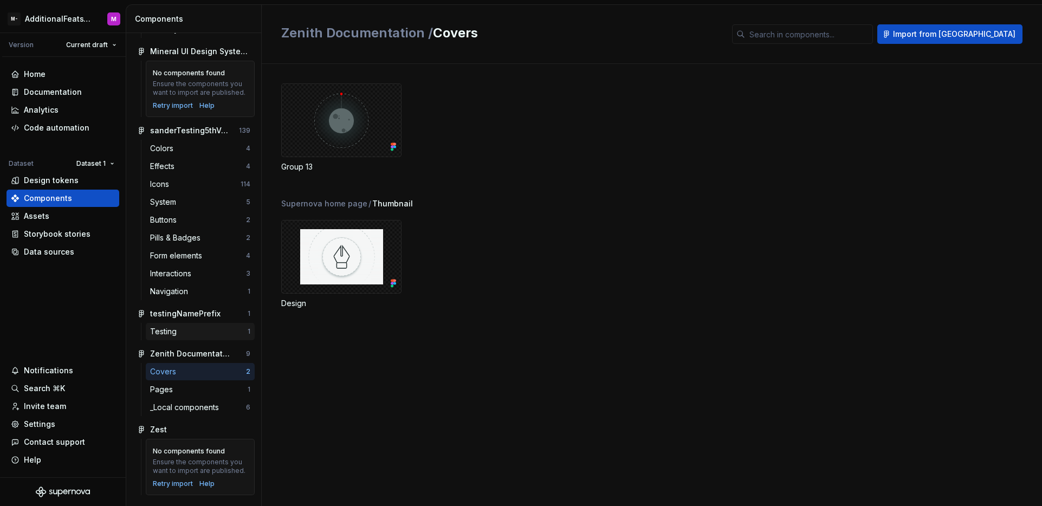
click at [202, 326] on div "Testing" at bounding box center [199, 331] width 98 height 11
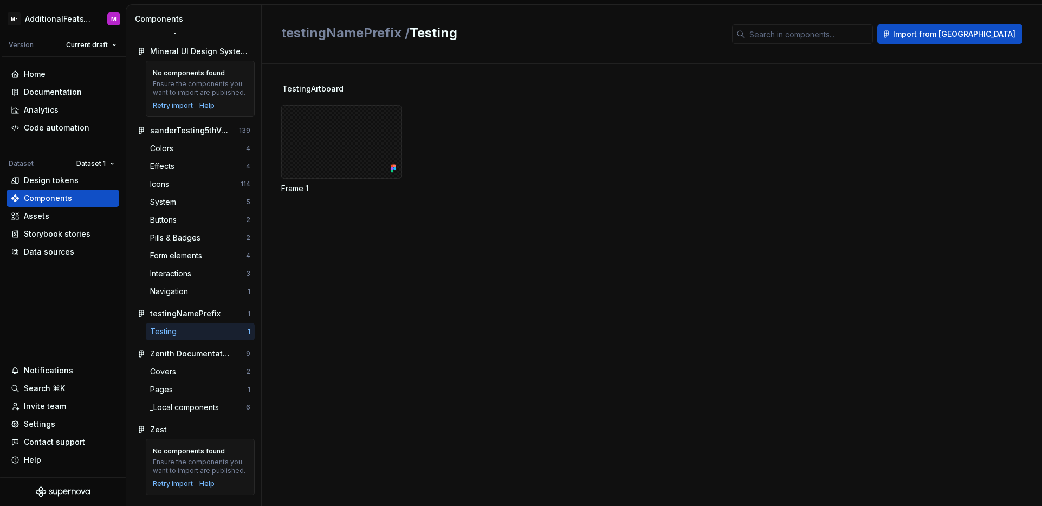
click at [400, 230] on div "TestingArtboard Frame 1" at bounding box center [661, 285] width 761 height 442
click at [202, 308] on div "testingNamePrefix" at bounding box center [185, 313] width 70 height 11
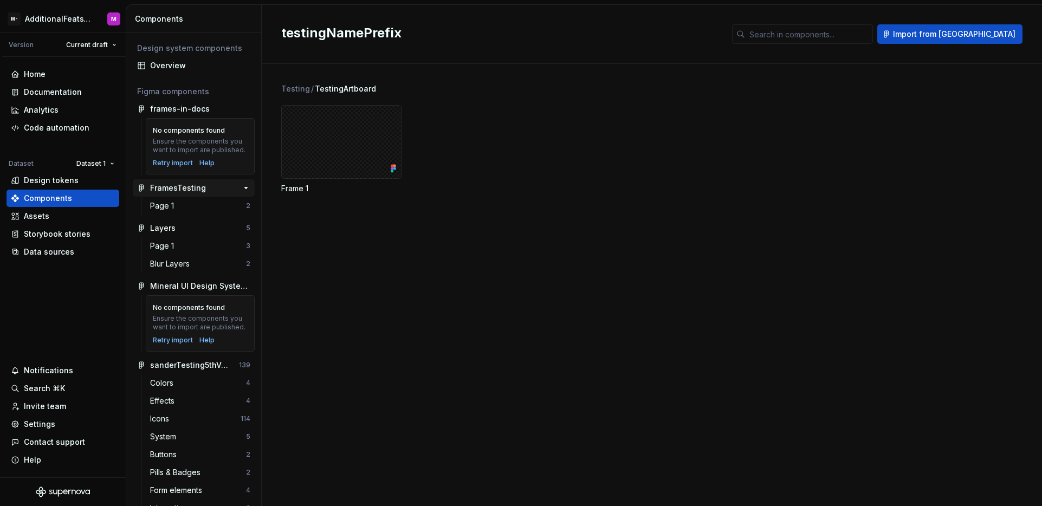
click at [197, 193] on div "FramesTesting" at bounding box center [178, 188] width 56 height 11
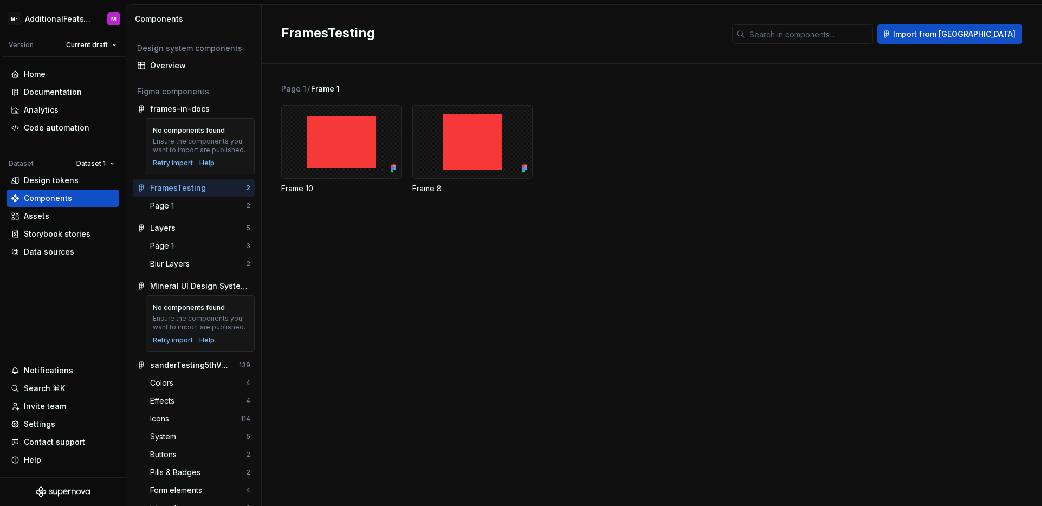
click at [523, 245] on div "Page 1 / Frame 1 Frame 10 Frame 8" at bounding box center [661, 285] width 761 height 442
click at [477, 168] on div at bounding box center [472, 142] width 120 height 74
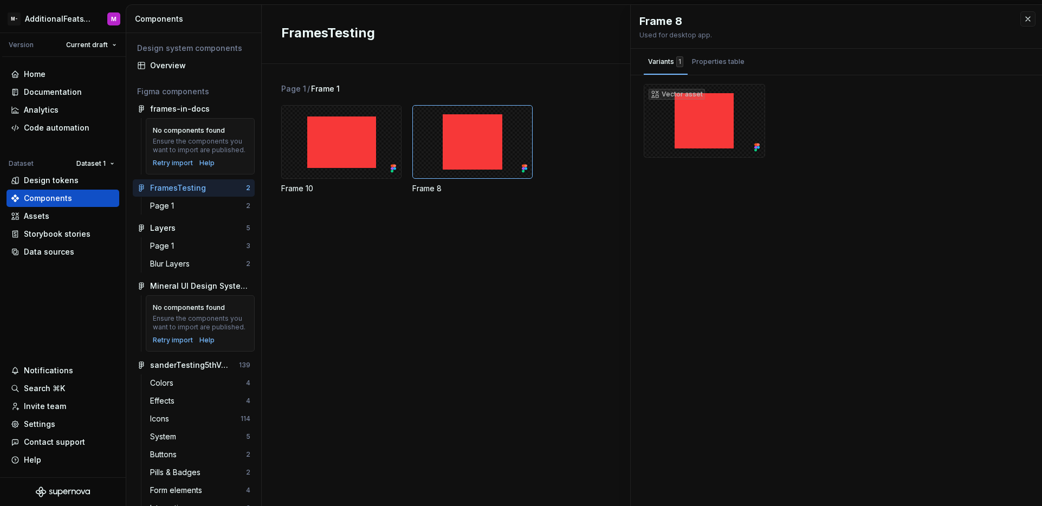
click at [455, 435] on div "Page 1 / Frame 1 Frame 10 Frame 8" at bounding box center [661, 285] width 761 height 442
